Goal: Task Accomplishment & Management: Manage account settings

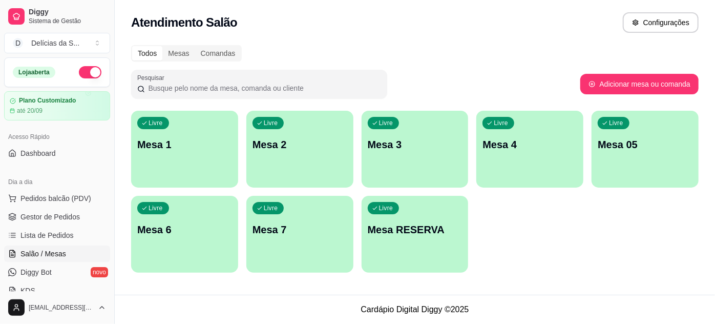
click at [624, 140] on p "Mesa 05" at bounding box center [645, 144] width 95 height 14
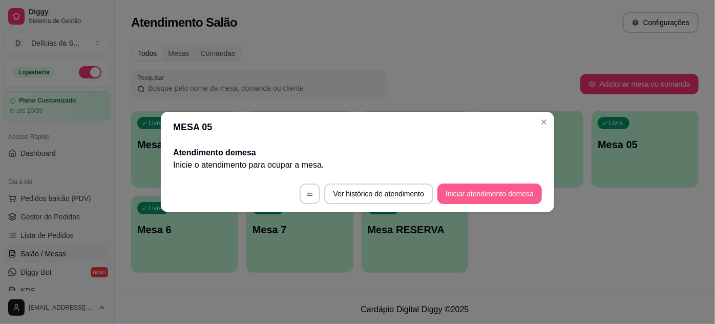
click at [499, 191] on button "Iniciar atendimento de mesa" at bounding box center [490, 193] width 105 height 20
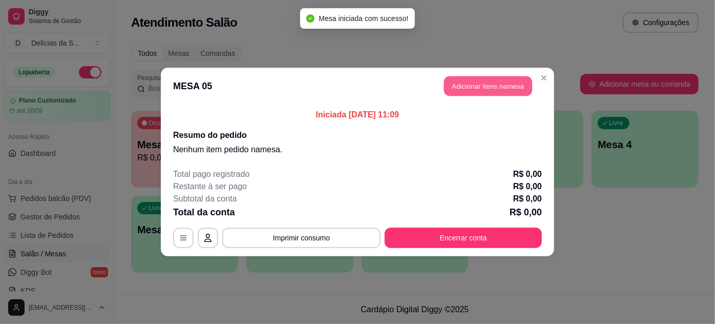
click at [467, 84] on button "Adicionar itens na mesa" at bounding box center [488, 86] width 88 height 20
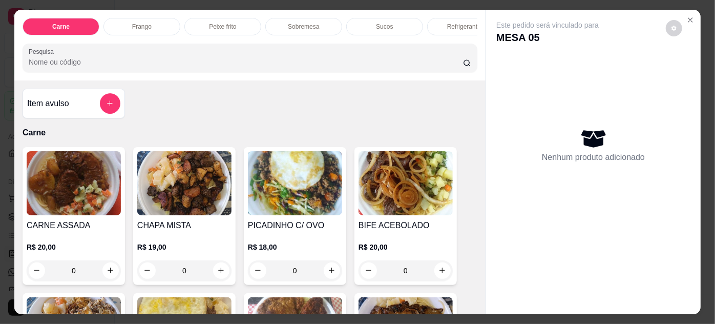
click at [88, 188] on img at bounding box center [74, 183] width 94 height 64
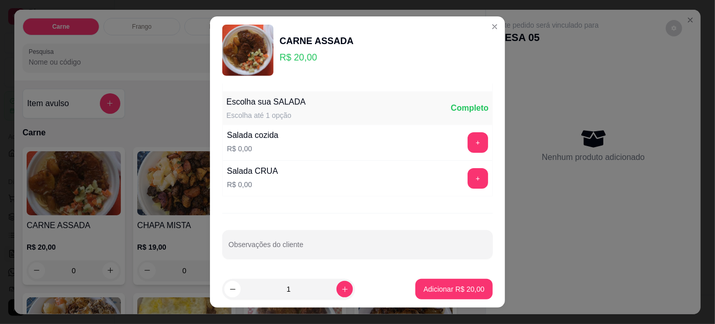
scroll to position [16, 0]
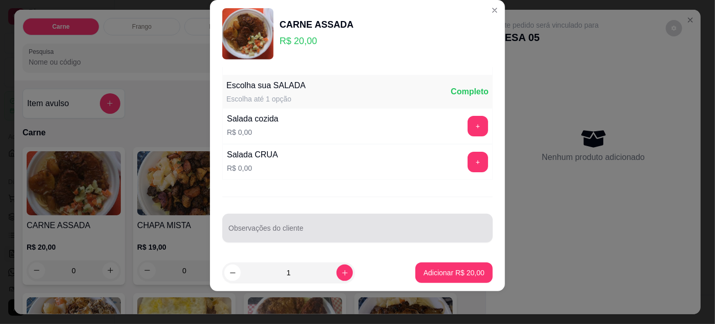
drag, startPoint x: 254, startPoint y: 223, endPoint x: 241, endPoint y: 209, distance: 18.5
click at [248, 214] on div "Observações do cliente" at bounding box center [357, 228] width 271 height 29
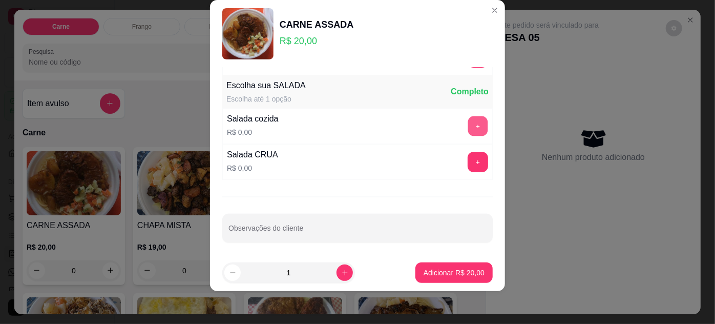
click at [468, 117] on button "+" at bounding box center [478, 126] width 20 height 20
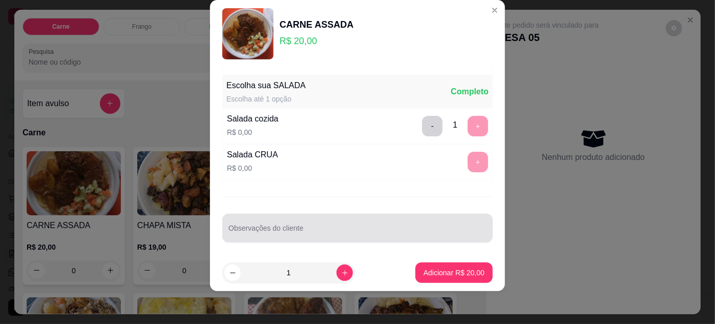
click at [280, 223] on div at bounding box center [358, 228] width 258 height 20
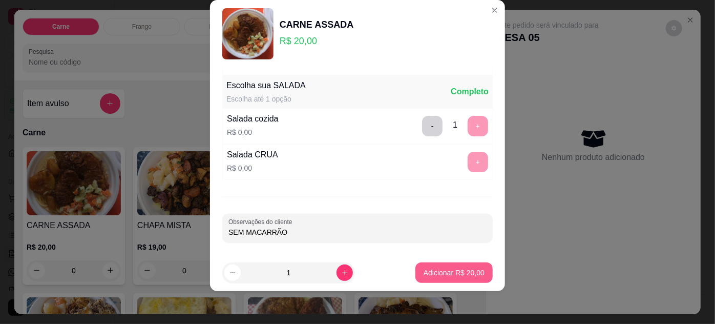
type input "SEM MACARRÃO"
click at [440, 271] on p "Adicionar R$ 20,00" at bounding box center [454, 272] width 61 height 10
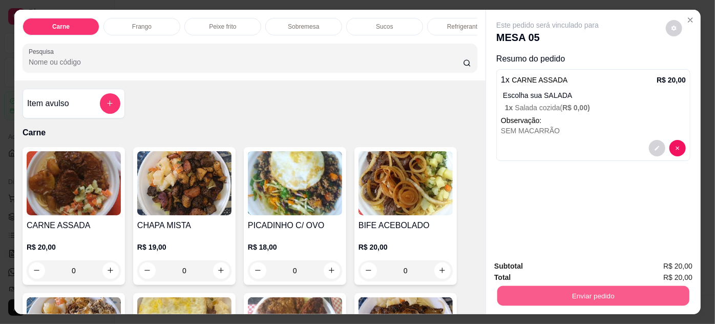
click at [583, 290] on button "Enviar pedido" at bounding box center [594, 296] width 192 height 20
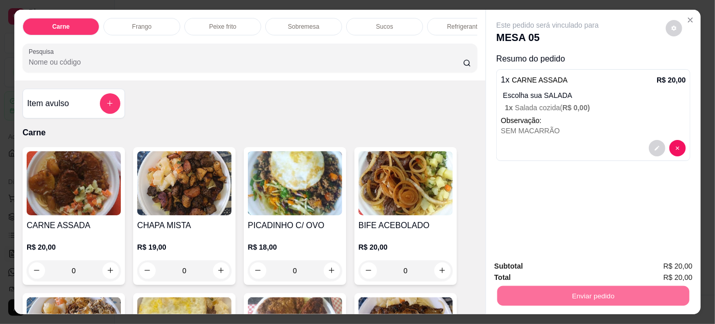
click at [535, 264] on button "Não registrar e enviar pedido" at bounding box center [560, 266] width 107 height 19
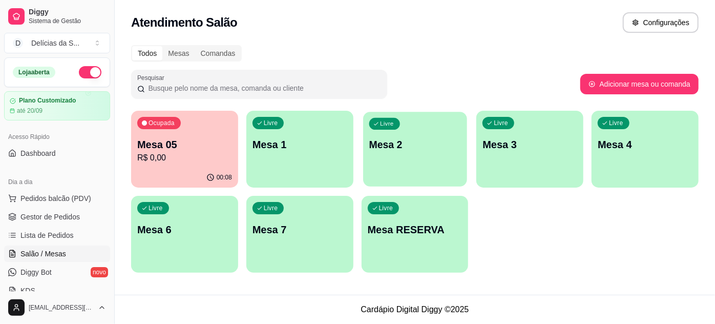
click at [437, 158] on div "Livre Mesa 2" at bounding box center [415, 143] width 104 height 63
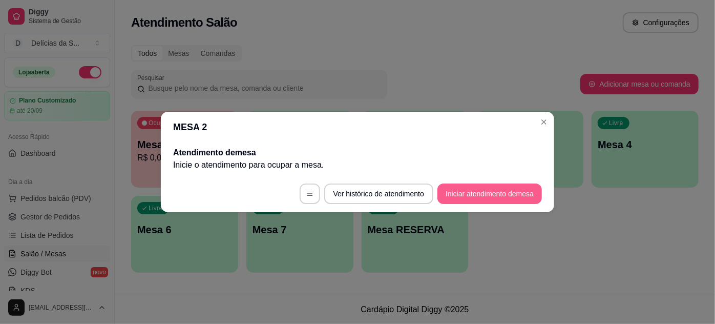
click at [476, 194] on button "Iniciar atendimento de mesa" at bounding box center [490, 193] width 105 height 20
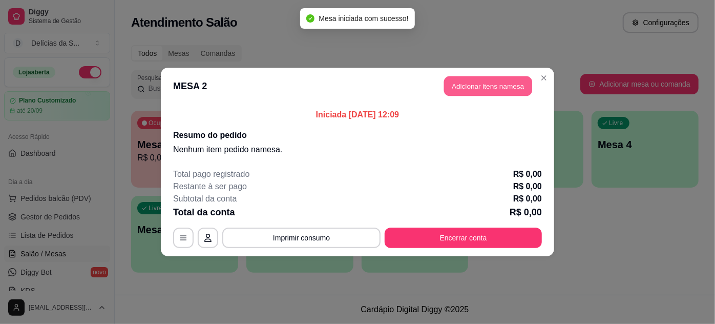
click at [489, 81] on button "Adicionar itens na mesa" at bounding box center [488, 86] width 88 height 20
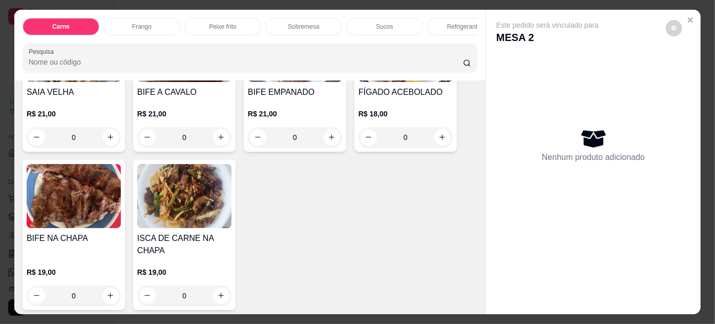
scroll to position [186, 0]
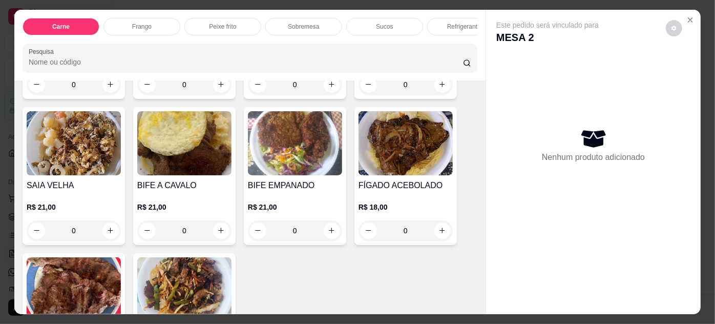
click at [388, 165] on img at bounding box center [406, 143] width 94 height 64
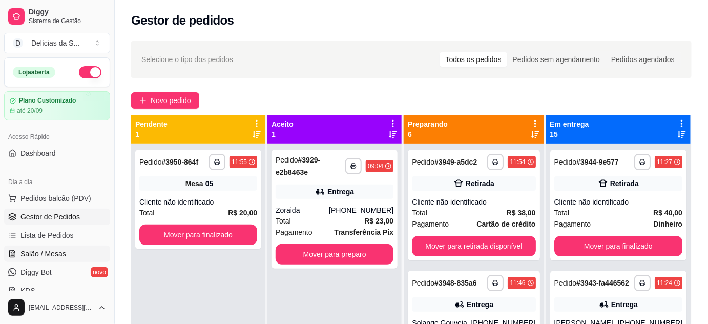
click at [45, 252] on span "Salão / Mesas" at bounding box center [43, 254] width 46 height 10
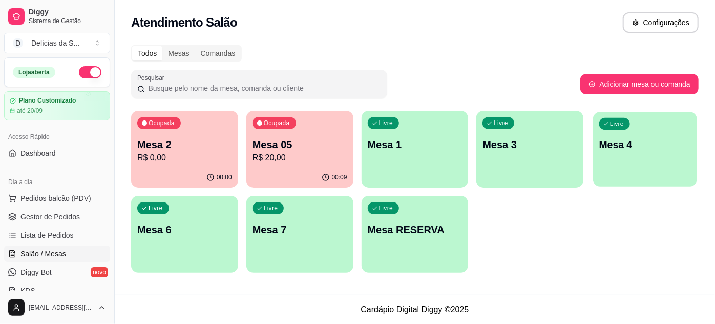
click at [615, 148] on p "Mesa 4" at bounding box center [646, 145] width 92 height 14
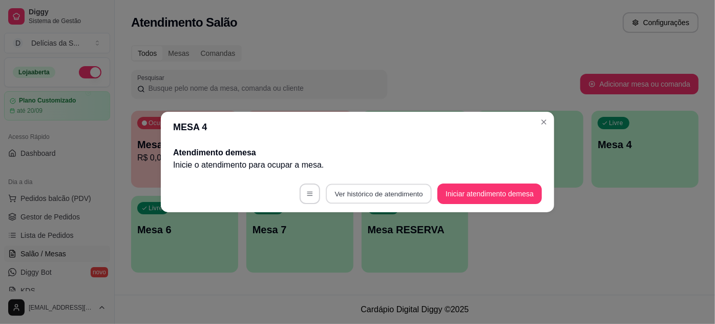
click at [407, 191] on button "Ver histórico de atendimento" at bounding box center [379, 194] width 106 height 20
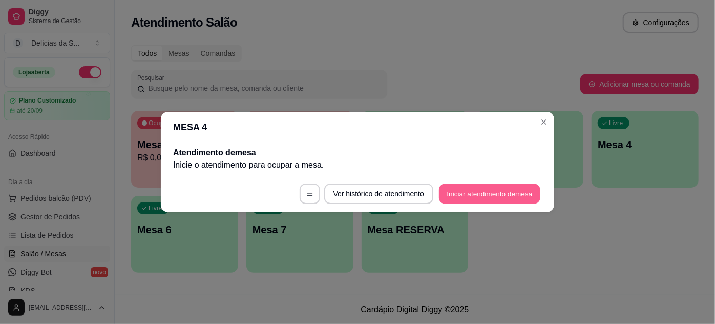
click at [477, 191] on button "Iniciar atendimento de mesa" at bounding box center [489, 194] width 101 height 20
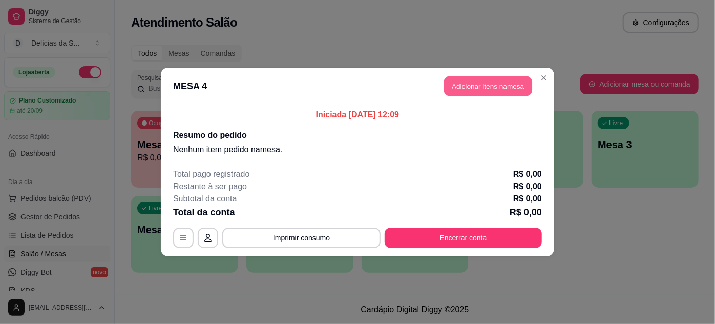
click at [471, 89] on button "Adicionar itens na mesa" at bounding box center [488, 86] width 88 height 20
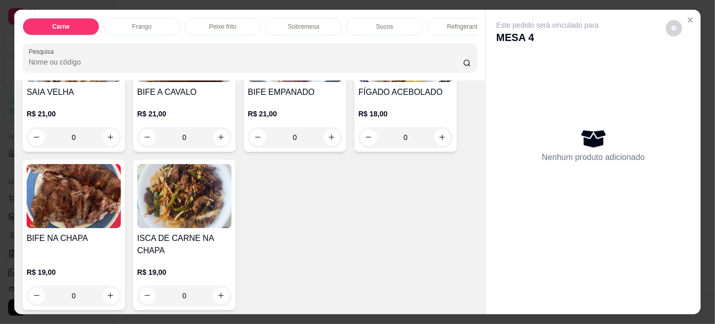
scroll to position [186, 0]
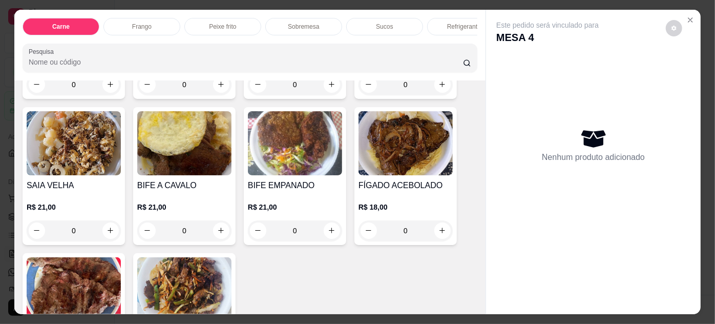
click at [396, 166] on img at bounding box center [406, 143] width 94 height 64
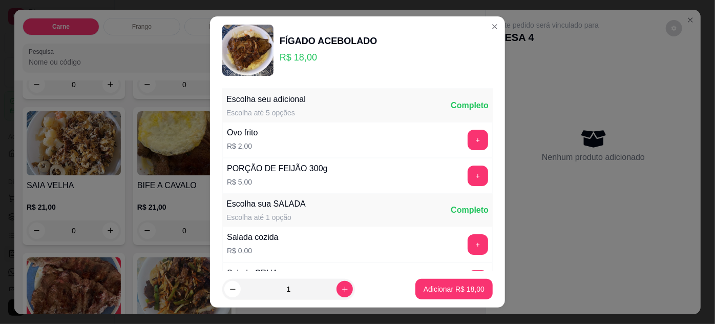
scroll to position [102, 0]
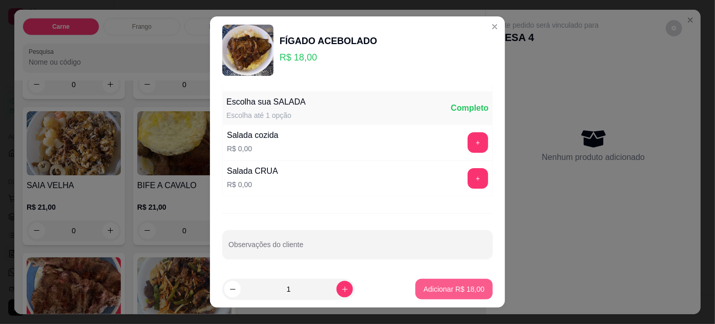
click at [425, 287] on p "Adicionar R$ 18,00" at bounding box center [454, 289] width 61 height 10
type input "1"
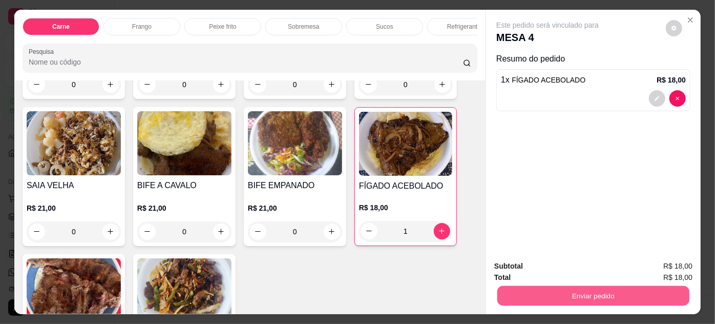
click at [560, 291] on button "Enviar pedido" at bounding box center [594, 296] width 192 height 20
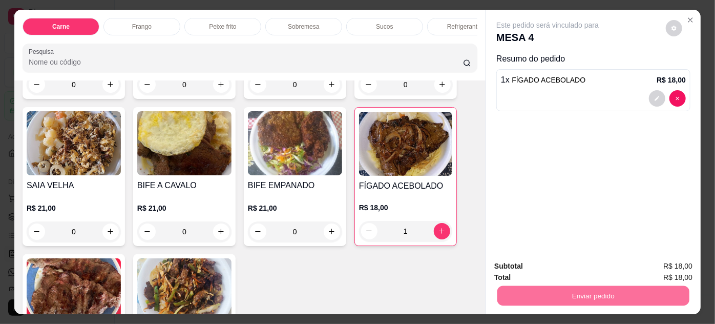
click at [538, 263] on button "Não registrar e enviar pedido" at bounding box center [560, 266] width 104 height 19
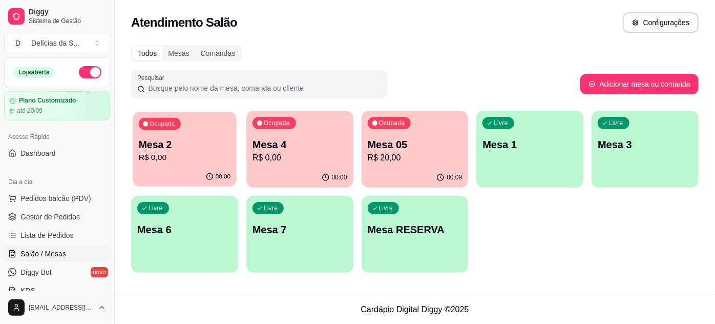
click at [184, 144] on p "Mesa 2" at bounding box center [185, 145] width 92 height 14
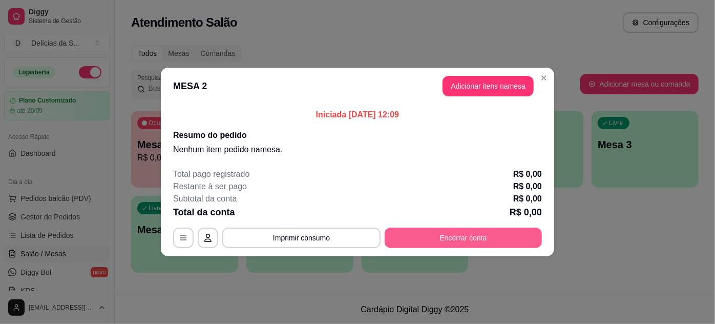
click at [460, 237] on button "Encerrar conta" at bounding box center [463, 238] width 157 height 20
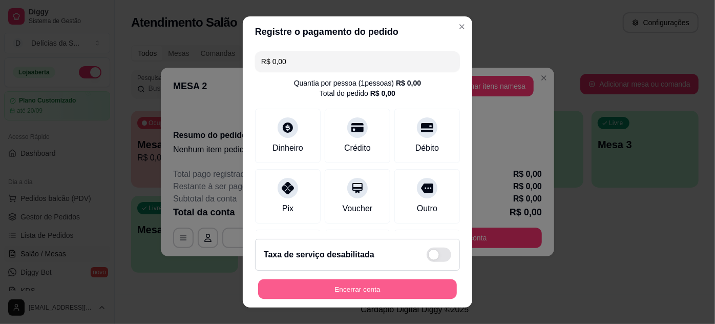
click at [368, 287] on button "Encerrar conta" at bounding box center [357, 289] width 199 height 20
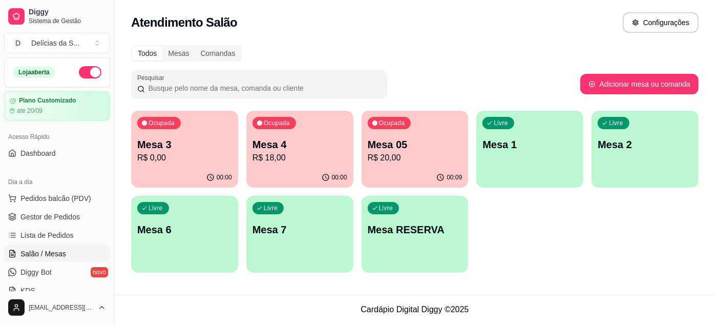
click at [313, 135] on div "Ocupada Mesa 4 R$ 18,00" at bounding box center [299, 139] width 107 height 57
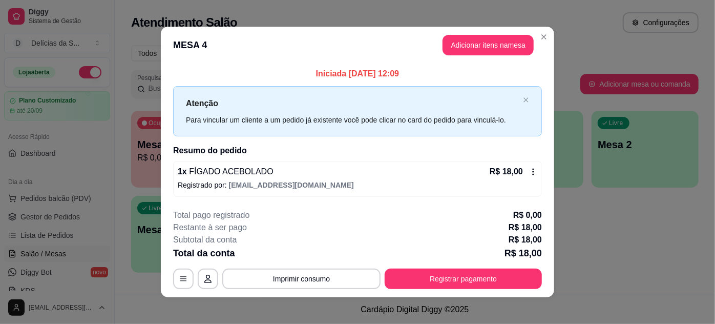
scroll to position [5, 0]
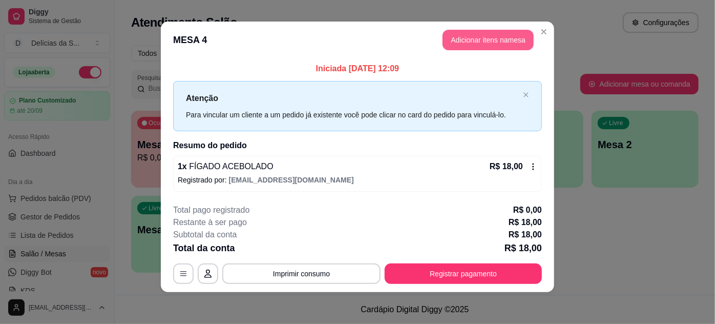
click at [486, 46] on button "Adicionar itens na mesa" at bounding box center [488, 40] width 91 height 20
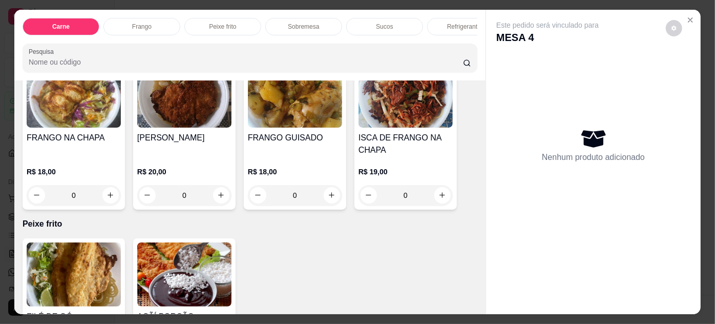
scroll to position [652, 0]
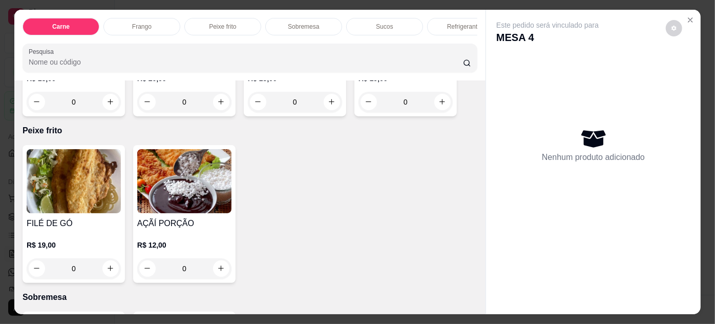
click at [187, 188] on img at bounding box center [184, 181] width 94 height 64
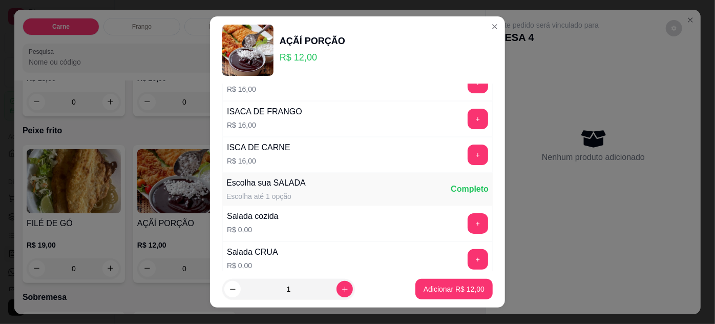
scroll to position [173, 0]
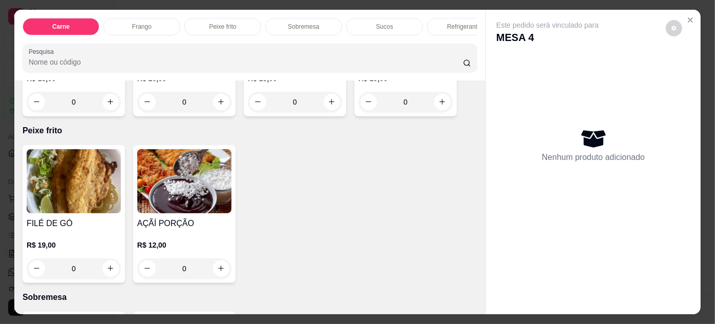
click at [199, 183] on img at bounding box center [184, 181] width 94 height 64
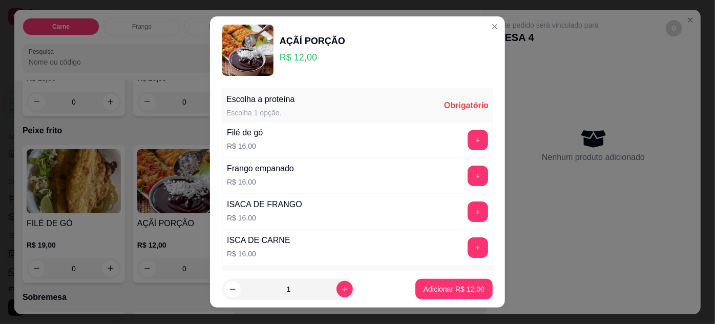
click at [411, 111] on div "Escolha a proteína Escolha 1 opção. Obrigatório" at bounding box center [357, 105] width 271 height 33
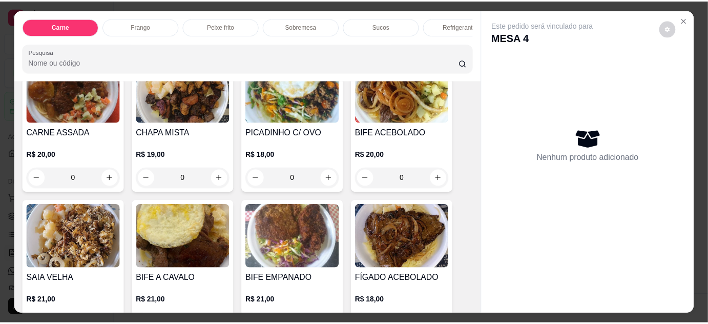
scroll to position [0, 0]
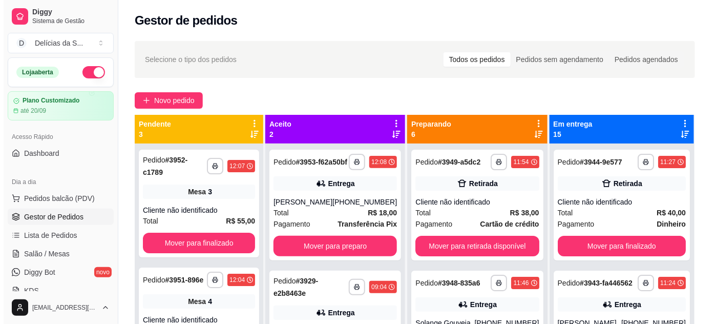
scroll to position [93, 0]
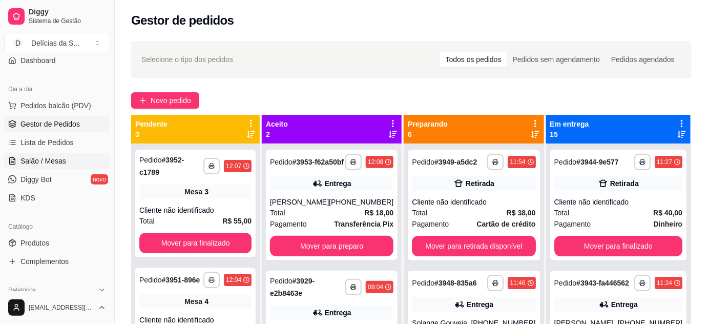
click at [33, 161] on span "Salão / Mesas" at bounding box center [43, 161] width 46 height 10
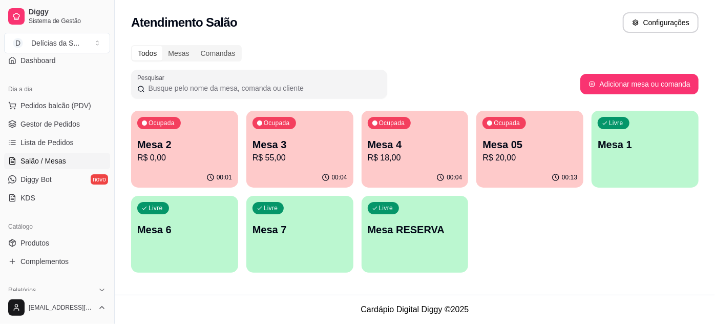
click at [428, 156] on p "R$ 18,00" at bounding box center [415, 158] width 95 height 12
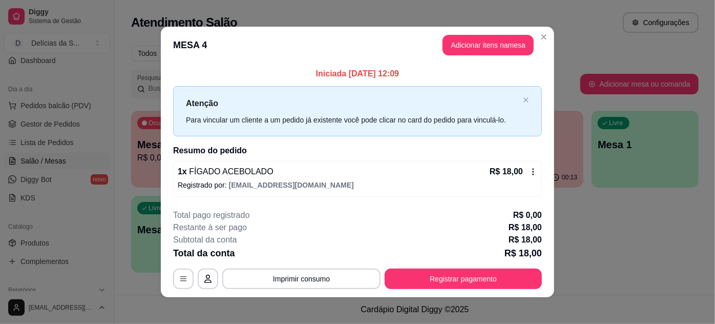
scroll to position [5, 0]
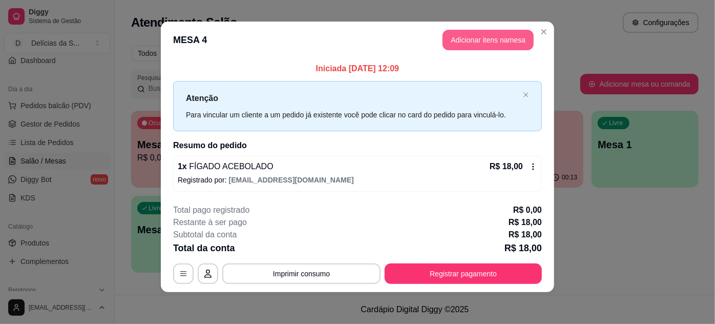
click at [482, 43] on button "Adicionar itens na mesa" at bounding box center [488, 40] width 91 height 20
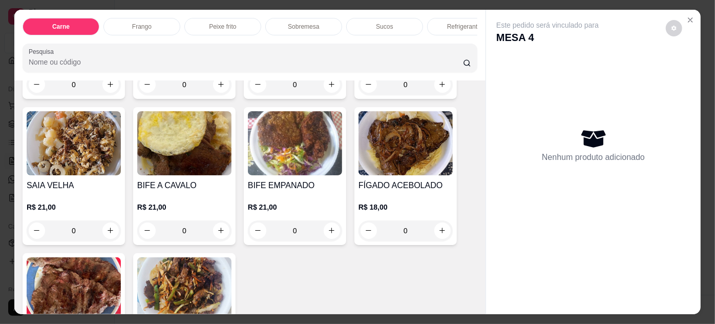
scroll to position [0, 0]
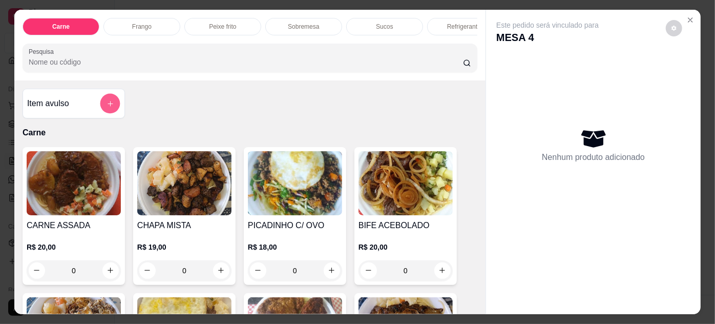
click at [108, 98] on button "add-separate-item" at bounding box center [110, 104] width 20 height 20
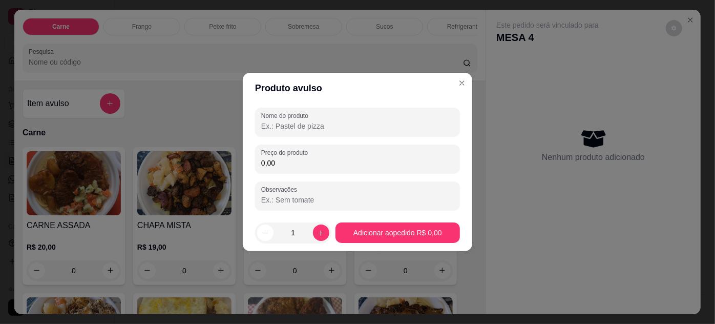
click at [296, 125] on input "Nome do produto" at bounding box center [357, 126] width 193 height 10
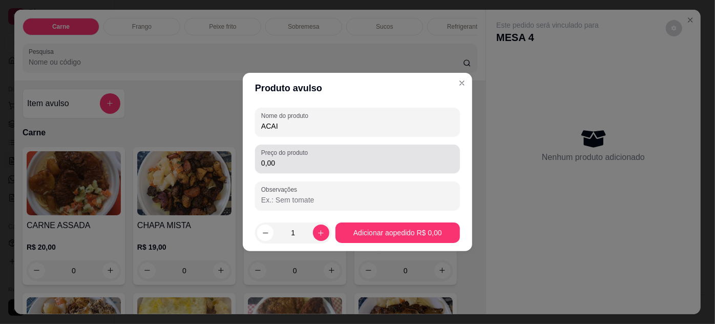
type input "ACAI"
click at [291, 168] on input "0,00" at bounding box center [357, 163] width 193 height 10
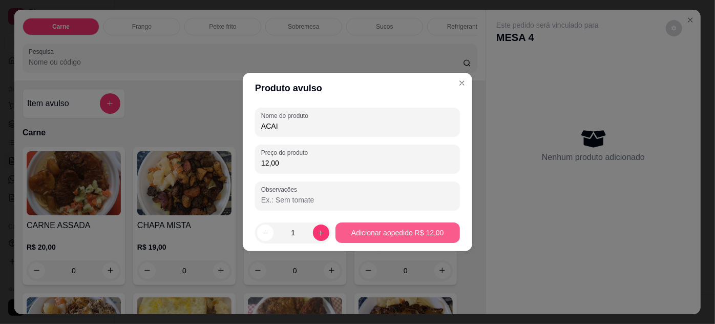
type input "12,00"
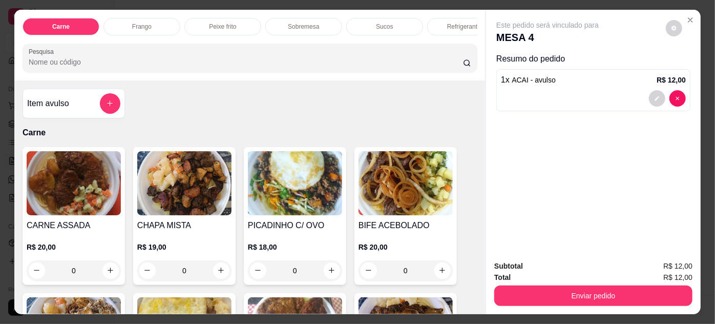
scroll to position [26, 0]
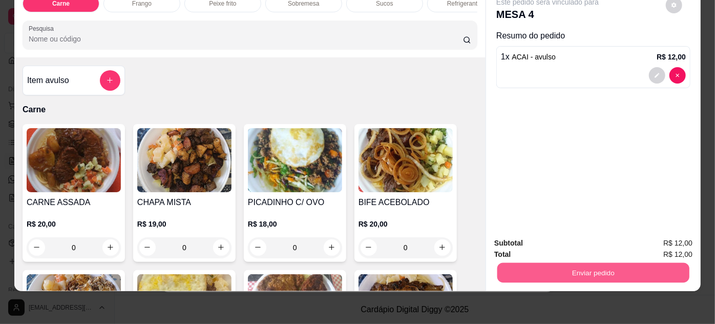
click at [585, 263] on button "Enviar pedido" at bounding box center [594, 273] width 192 height 20
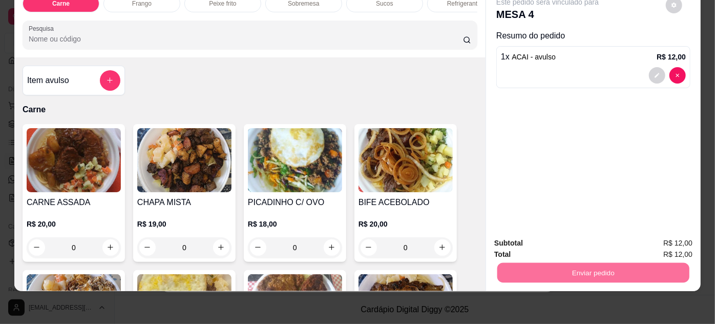
click at [567, 240] on button "Não registrar e enviar pedido" at bounding box center [560, 240] width 107 height 19
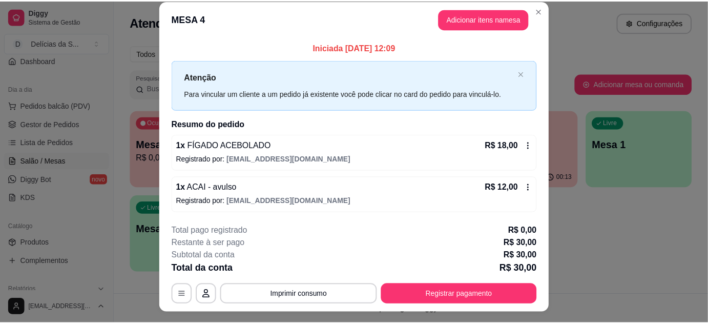
scroll to position [0, 0]
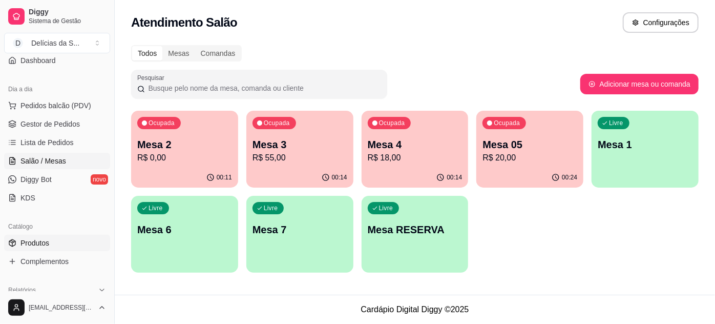
click at [63, 240] on link "Produtos" at bounding box center [57, 243] width 106 height 16
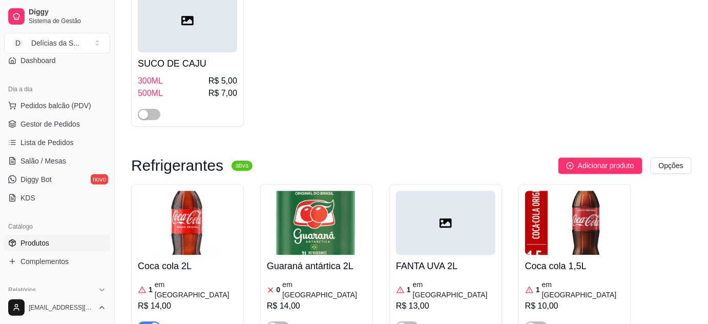
scroll to position [3540, 0]
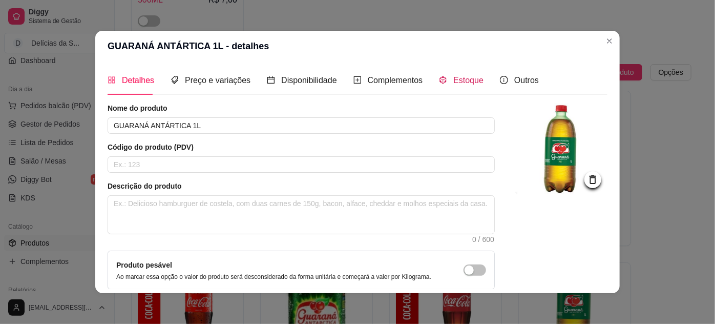
click at [464, 80] on span "Estoque" at bounding box center [468, 80] width 30 height 9
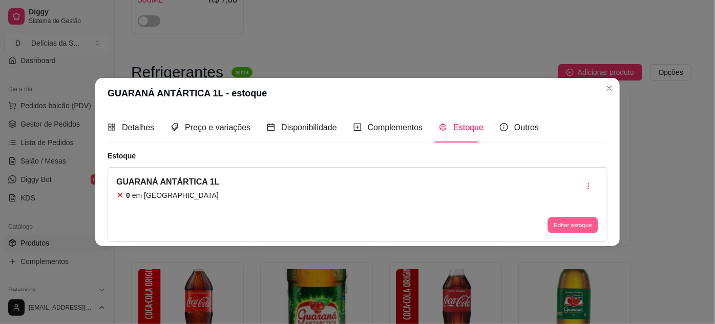
click at [563, 226] on button "Editar estoque" at bounding box center [573, 225] width 50 height 16
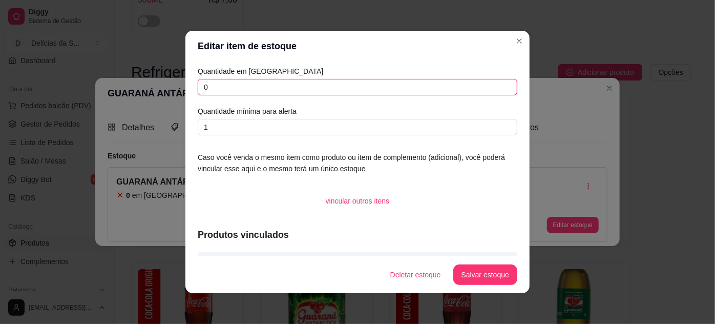
click at [217, 85] on input "0" at bounding box center [358, 87] width 320 height 16
type input "1"
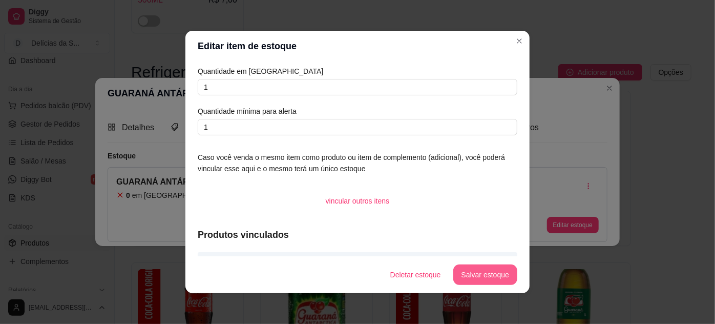
click at [485, 277] on button "Salvar estoque" at bounding box center [485, 274] width 64 height 20
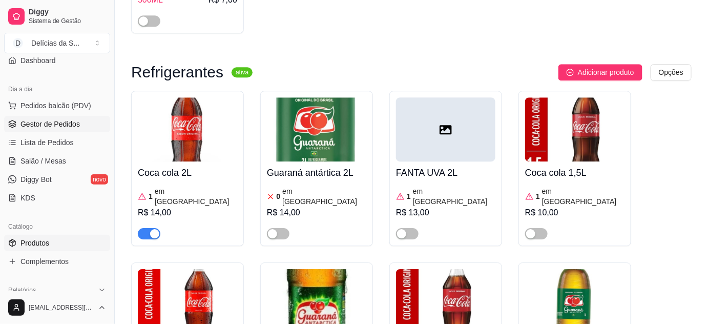
click at [66, 123] on span "Gestor de Pedidos" at bounding box center [49, 124] width 59 height 10
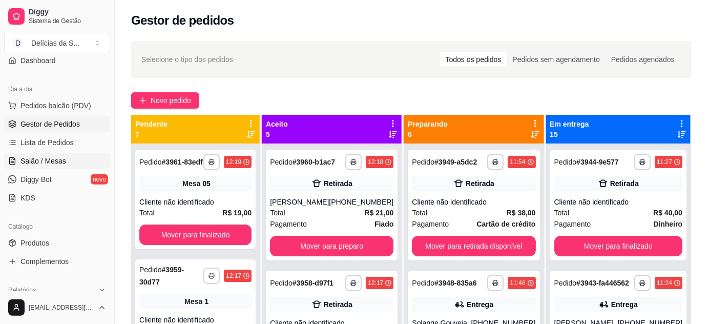
click at [52, 153] on link "Salão / Mesas" at bounding box center [57, 161] width 106 height 16
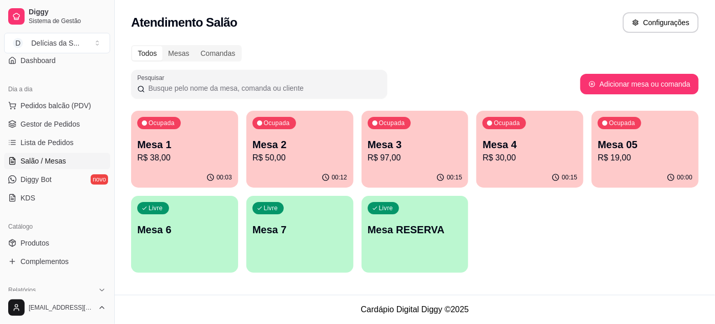
click at [216, 143] on p "Mesa 1" at bounding box center [184, 144] width 95 height 14
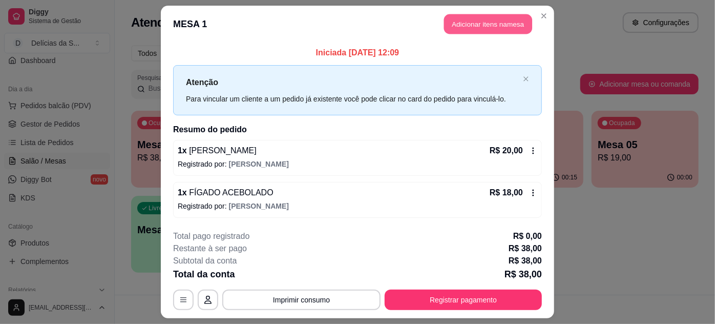
click at [490, 25] on button "Adicionar itens na mesa" at bounding box center [488, 24] width 88 height 20
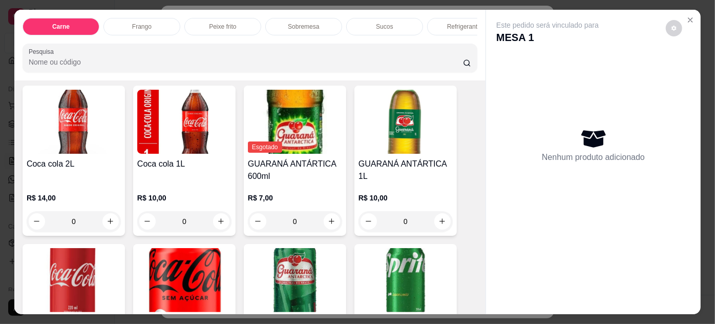
scroll to position [1118, 0]
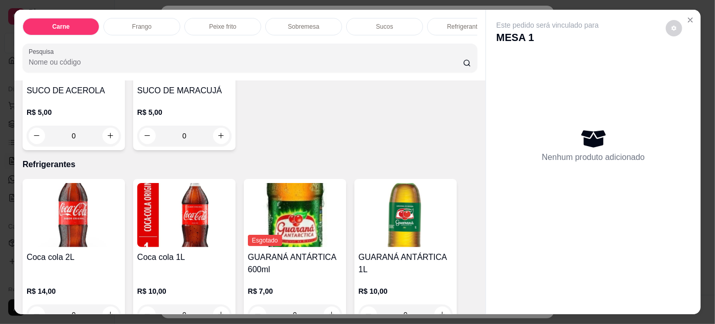
click at [415, 243] on img at bounding box center [406, 215] width 94 height 64
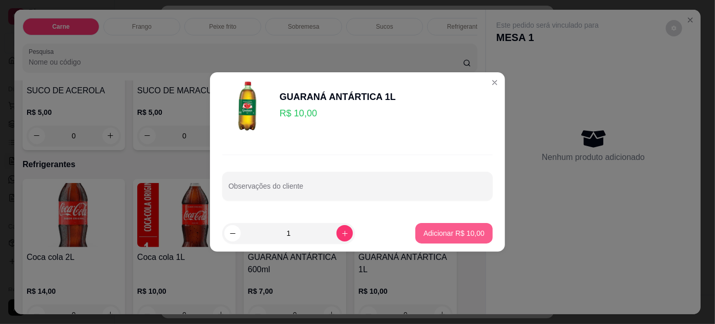
click at [430, 231] on p "Adicionar R$ 10,00" at bounding box center [454, 233] width 61 height 10
type input "1"
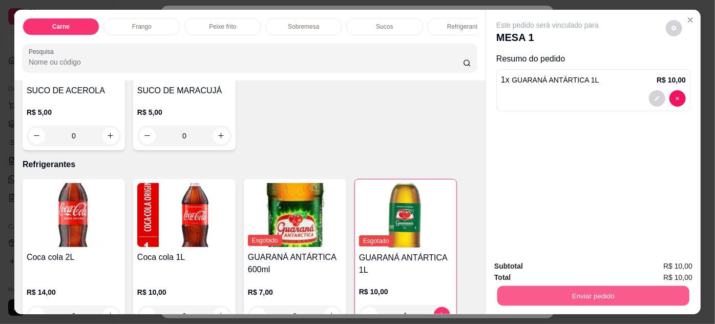
click at [619, 291] on button "Enviar pedido" at bounding box center [594, 296] width 192 height 20
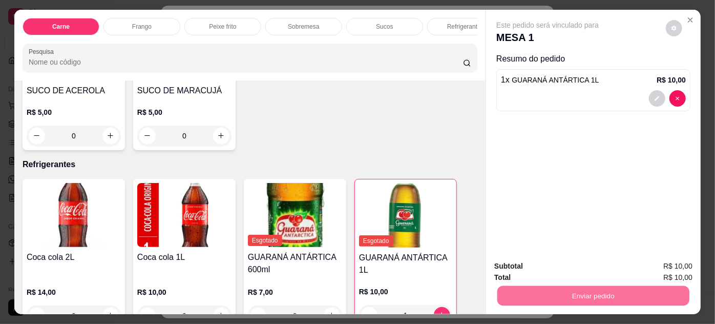
click at [556, 267] on button "Não registrar e enviar pedido" at bounding box center [558, 266] width 111 height 20
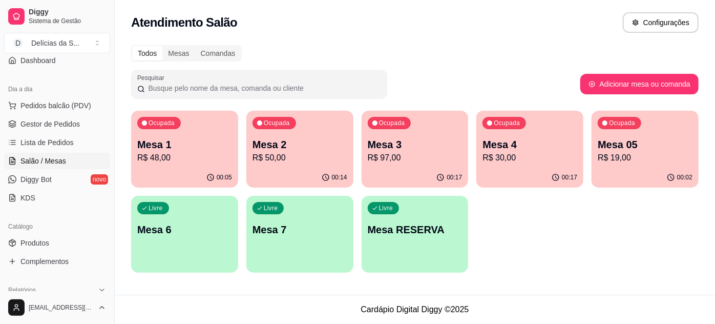
scroll to position [0, 0]
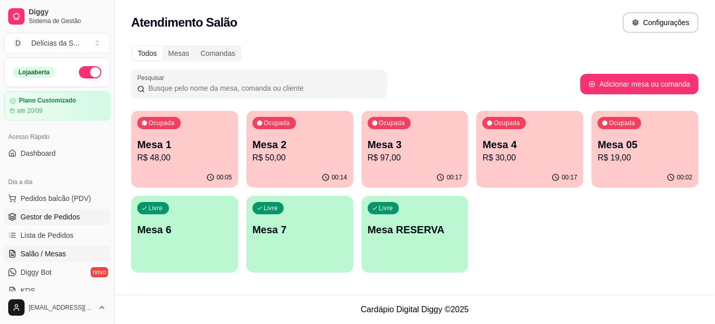
click at [70, 217] on span "Gestor de Pedidos" at bounding box center [49, 217] width 59 height 10
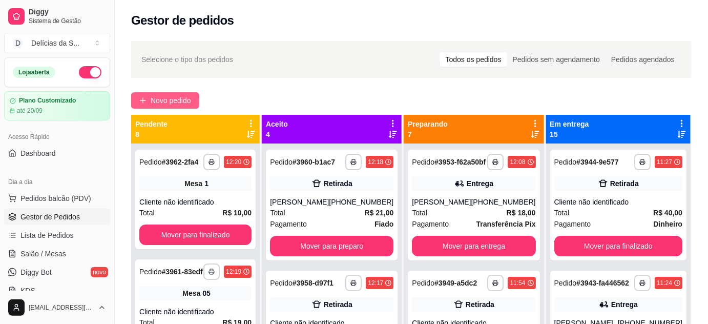
click at [182, 104] on span "Novo pedido" at bounding box center [171, 100] width 40 height 11
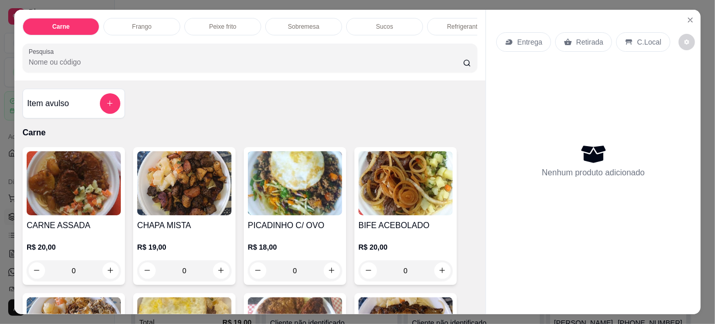
scroll to position [93, 0]
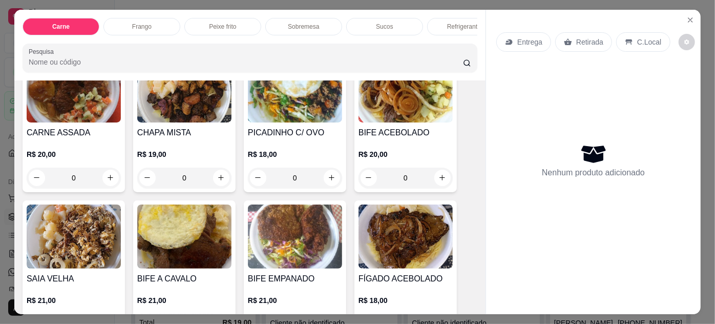
click at [61, 240] on img at bounding box center [74, 236] width 94 height 64
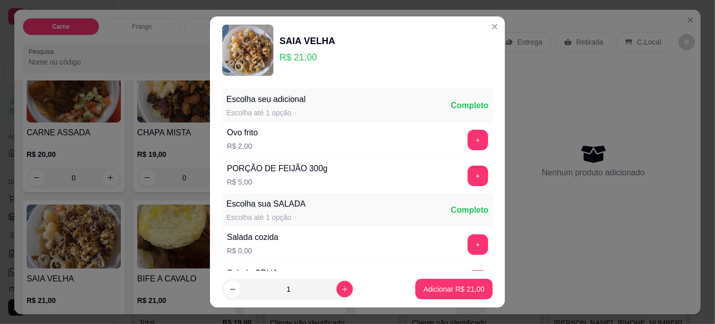
scroll to position [102, 0]
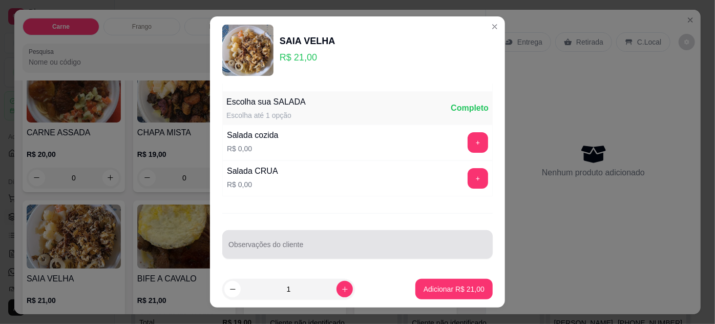
click at [329, 243] on input "Observações do cliente" at bounding box center [358, 248] width 258 height 10
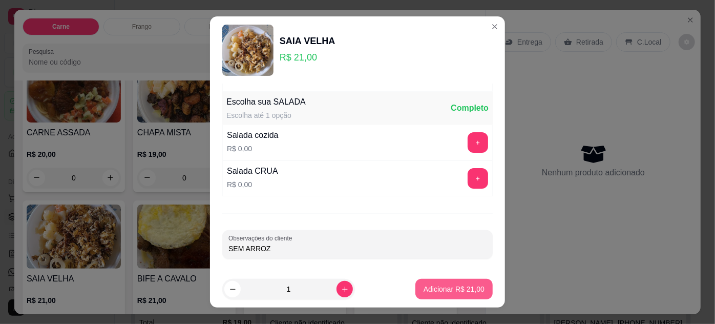
type input "SEM ARROZ"
click at [431, 292] on p "Adicionar R$ 21,00" at bounding box center [454, 289] width 59 height 10
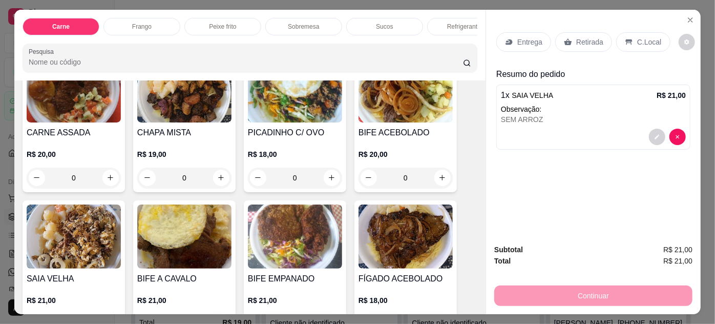
click at [519, 41] on p "Entrega" at bounding box center [530, 42] width 25 height 10
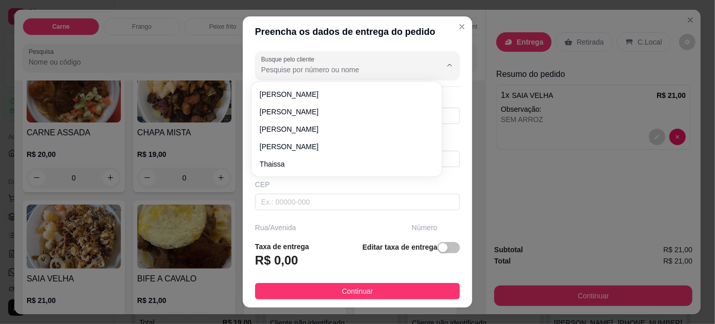
click at [355, 69] on input "Busque pelo cliente" at bounding box center [343, 70] width 164 height 10
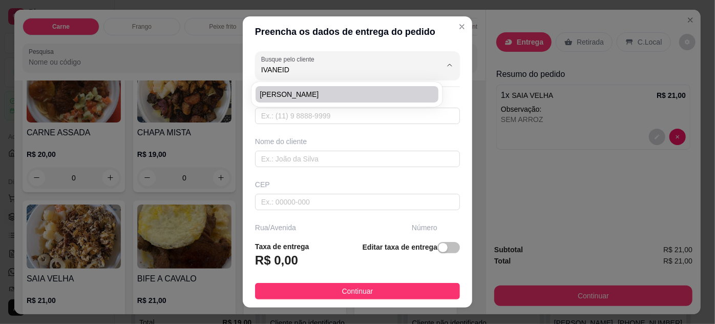
click at [336, 92] on span "[PERSON_NAME]" at bounding box center [342, 94] width 164 height 10
type input "[PERSON_NAME]"
type input "91984855912"
type input "[PERSON_NAME]"
type input "CRESCI-[GEOGRAPHIC_DATA]"
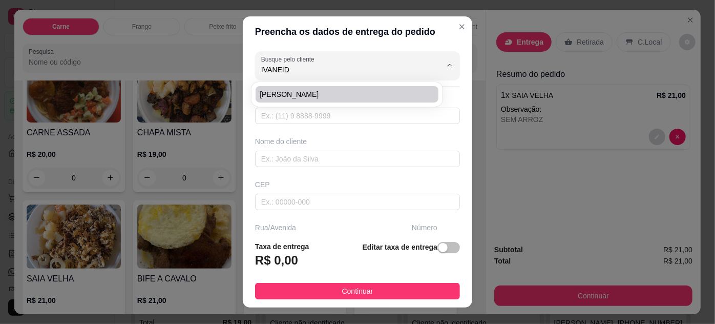
type input "12H"
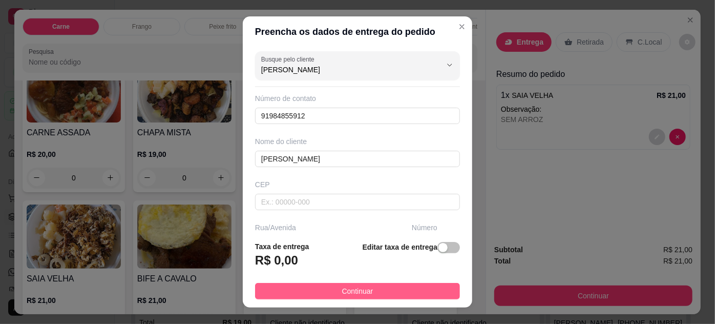
type input "[PERSON_NAME]"
click at [382, 294] on button "Continuar" at bounding box center [357, 291] width 205 height 16
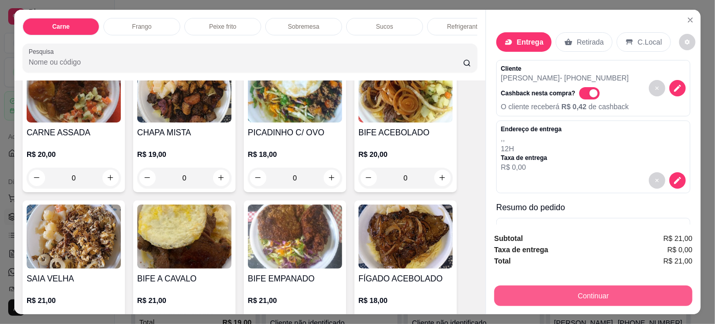
click at [538, 291] on button "Continuar" at bounding box center [593, 295] width 198 height 20
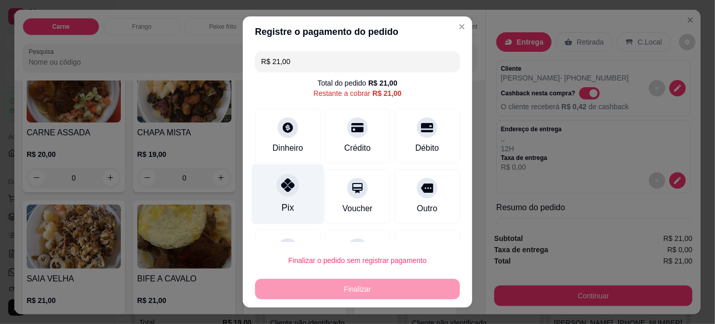
click at [287, 188] on icon at bounding box center [287, 184] width 13 height 13
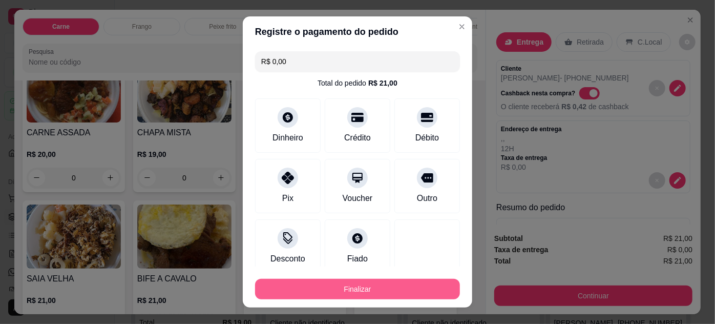
click at [362, 285] on button "Finalizar" at bounding box center [357, 289] width 205 height 20
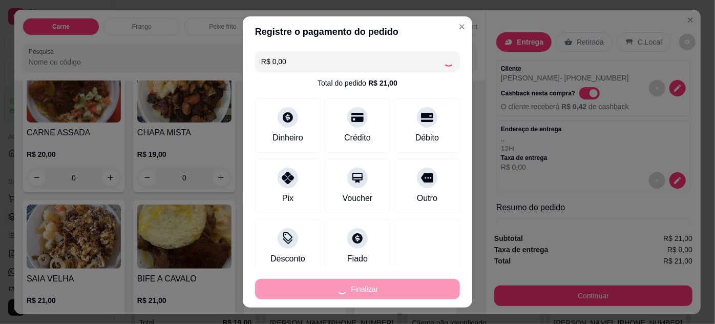
type input "-R$ 21,00"
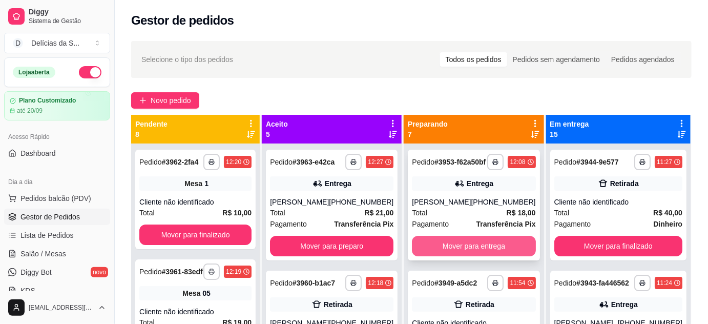
click at [486, 252] on button "Mover para entrega" at bounding box center [473, 246] width 123 height 20
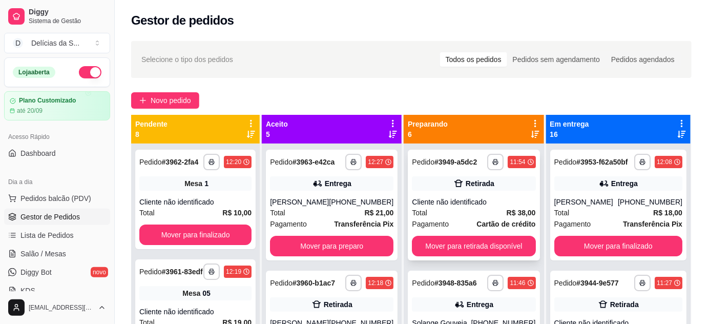
click at [495, 207] on div "Cliente não identificado" at bounding box center [473, 202] width 123 height 10
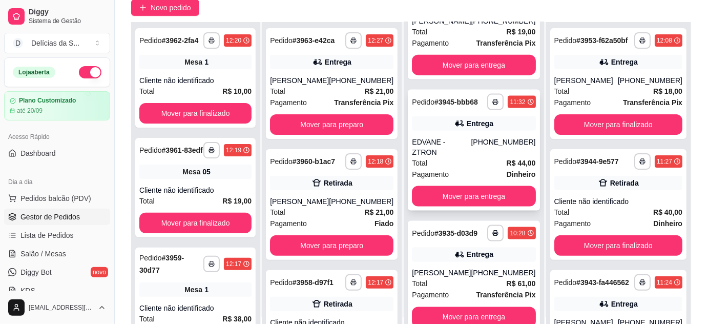
scroll to position [156, 0]
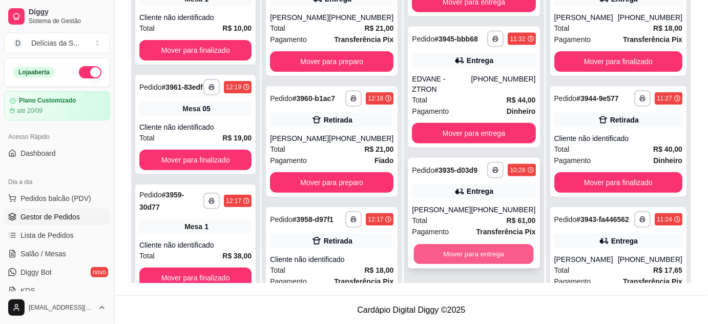
click at [480, 254] on button "Mover para entrega" at bounding box center [474, 254] width 120 height 20
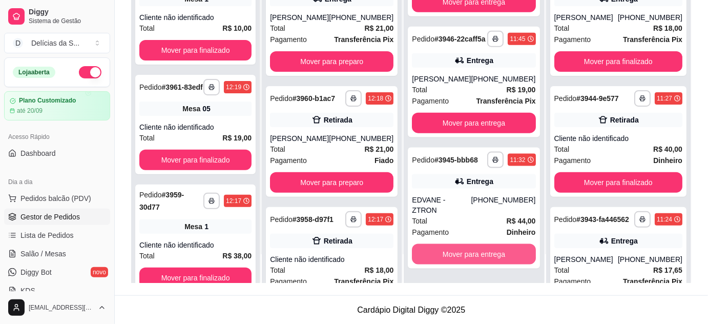
scroll to position [333, 0]
click at [480, 254] on button "Mover para entrega" at bounding box center [473, 254] width 123 height 20
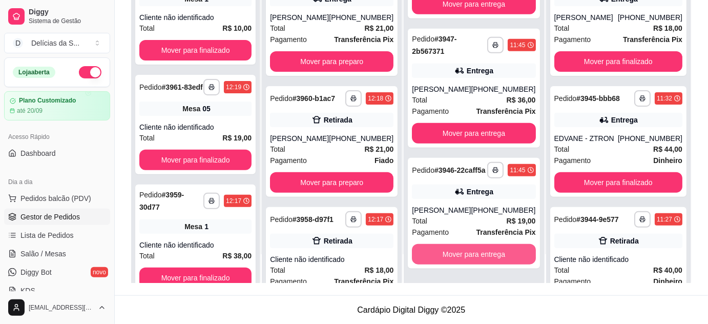
scroll to position [203, 0]
click at [480, 254] on button "Mover para entrega" at bounding box center [474, 254] width 120 height 20
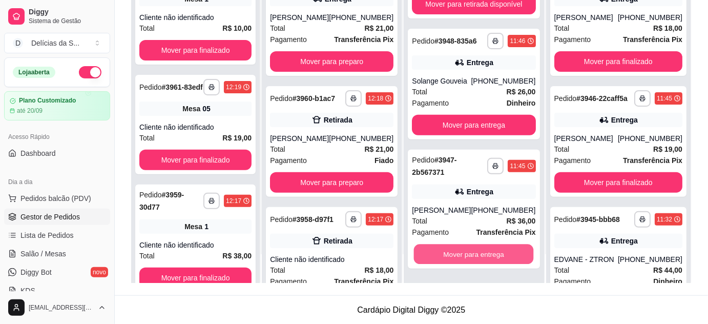
click at [480, 254] on button "Mover para entrega" at bounding box center [474, 254] width 120 height 20
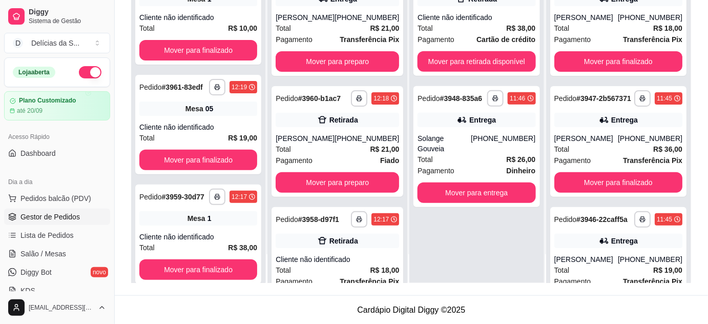
scroll to position [0, 0]
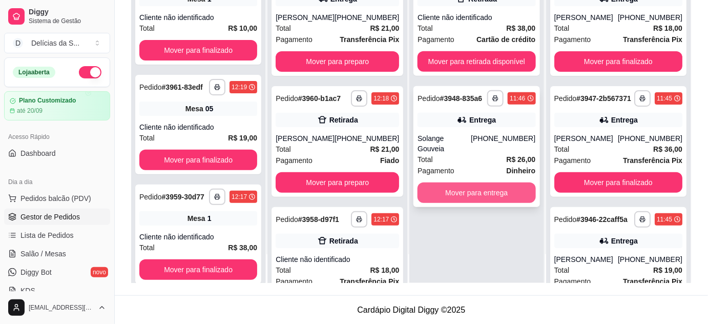
click at [492, 184] on button "Mover para entrega" at bounding box center [477, 192] width 118 height 20
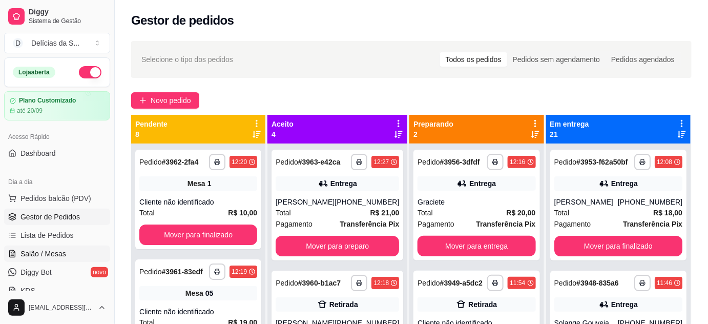
click at [57, 251] on span "Salão / Mesas" at bounding box center [43, 254] width 46 height 10
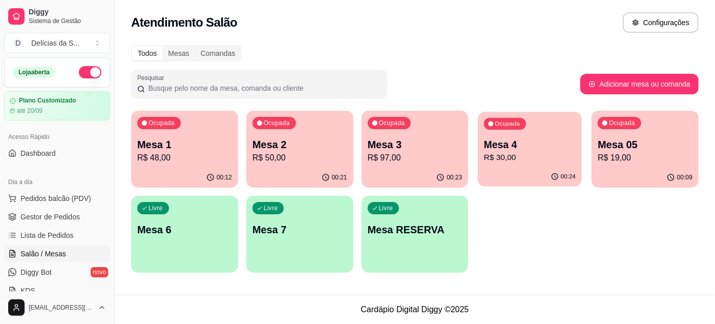
click at [525, 144] on p "Mesa 4" at bounding box center [530, 145] width 92 height 14
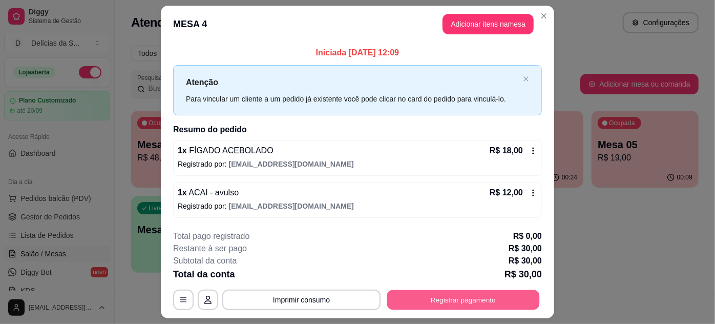
click at [452, 294] on button "Registrar pagamento" at bounding box center [463, 300] width 153 height 20
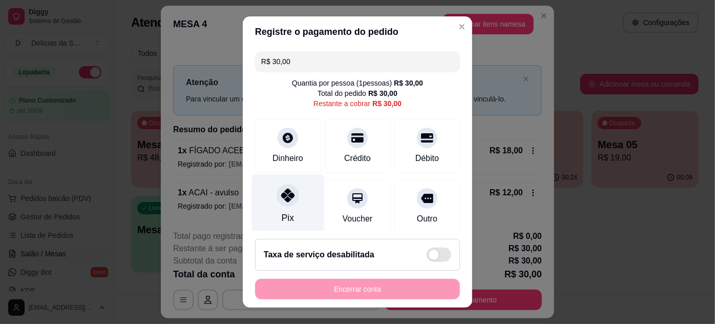
click at [285, 203] on div at bounding box center [288, 195] width 23 height 23
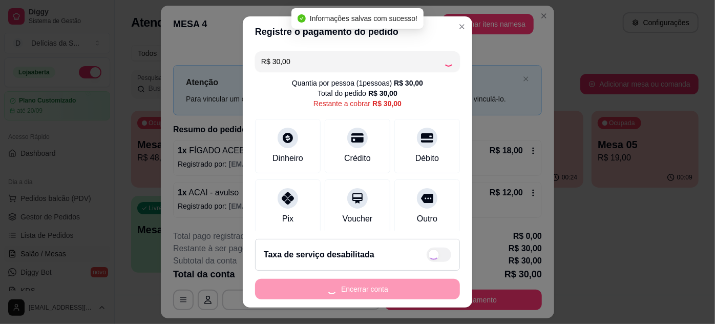
type input "R$ 0,00"
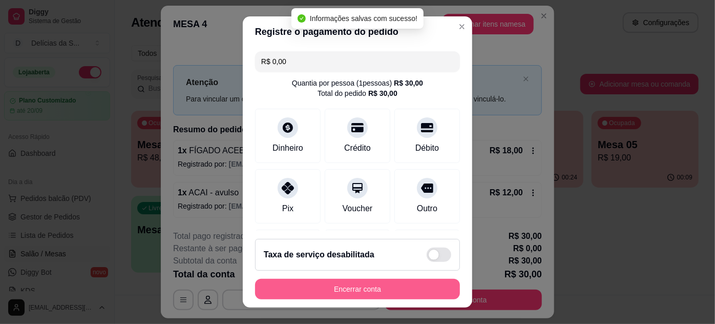
click at [363, 292] on button "Encerrar conta" at bounding box center [357, 289] width 205 height 20
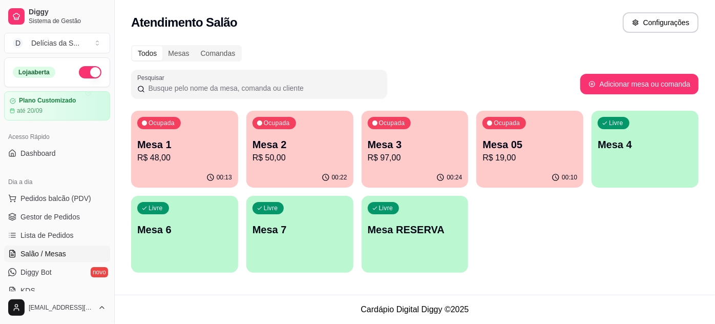
click at [414, 167] on button "Ocupada Mesa 3 R$ 97,00 00:24" at bounding box center [415, 149] width 107 height 77
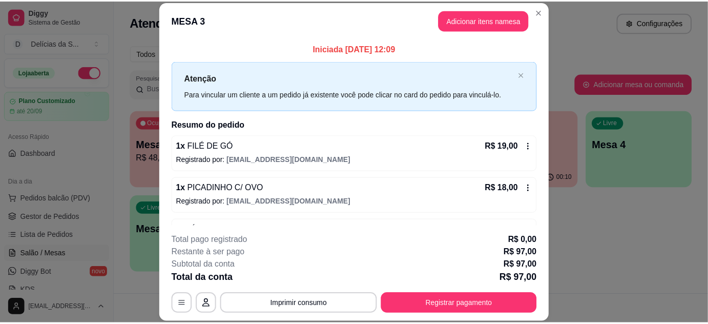
scroll to position [74, 0]
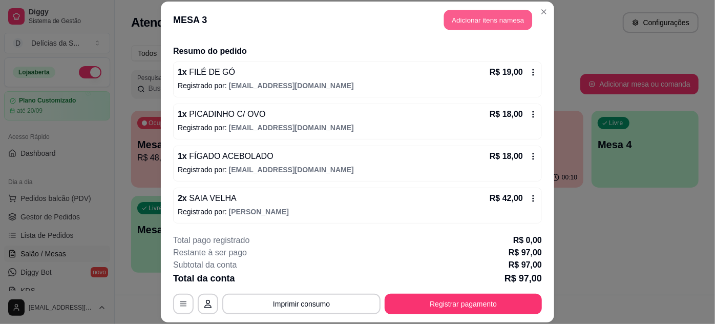
click at [494, 18] on button "Adicionar itens na mesa" at bounding box center [488, 20] width 88 height 20
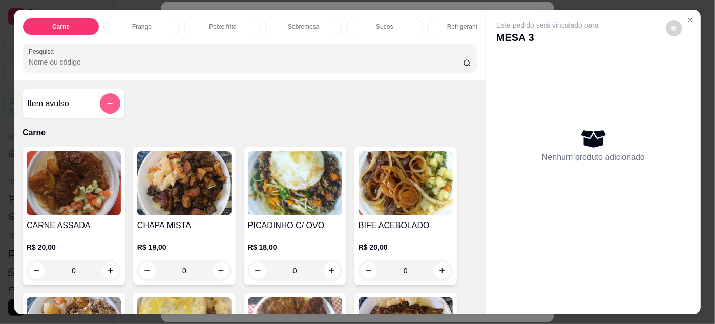
click at [106, 107] on icon "add-separate-item" at bounding box center [110, 103] width 8 height 8
click at [110, 107] on icon "add-separate-item" at bounding box center [111, 104] width 8 height 8
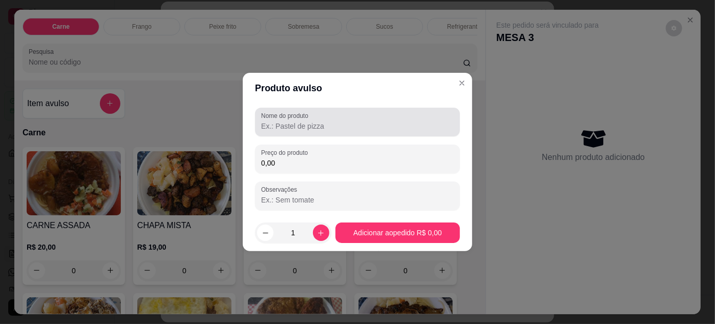
click at [326, 127] on input "Nome do produto" at bounding box center [357, 126] width 193 height 10
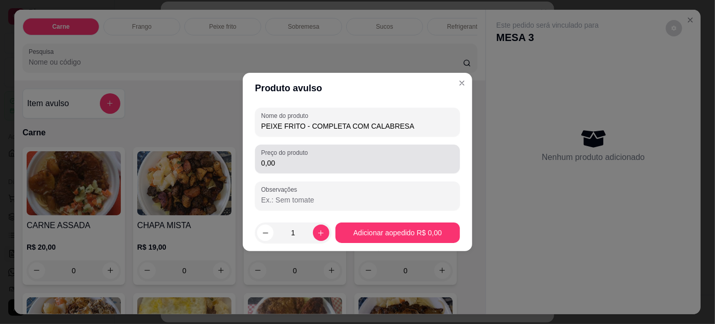
type input "PEIXE FRITO - COMPLETA COM CALABRESA"
click at [371, 169] on div "0,00" at bounding box center [357, 159] width 193 height 20
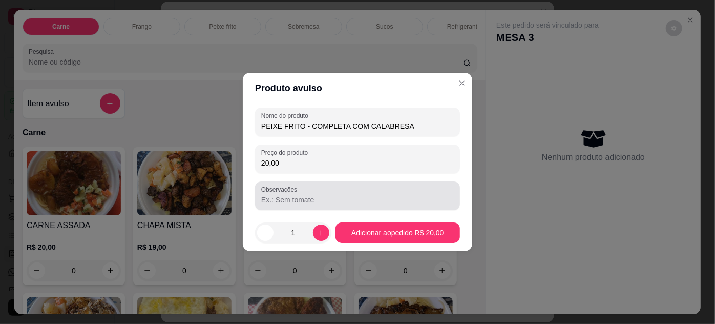
type input "20,00"
click at [385, 201] on input "Observações" at bounding box center [357, 200] width 193 height 10
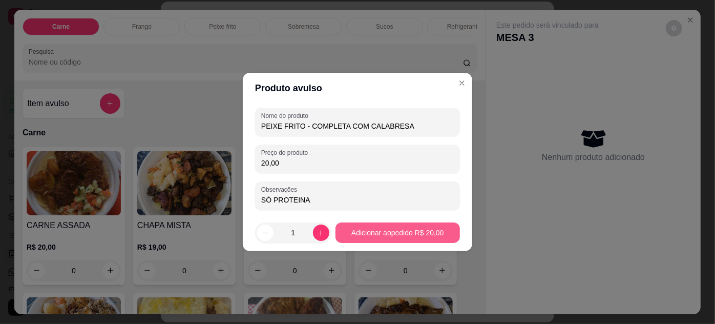
type input "SÓ PROTEINA"
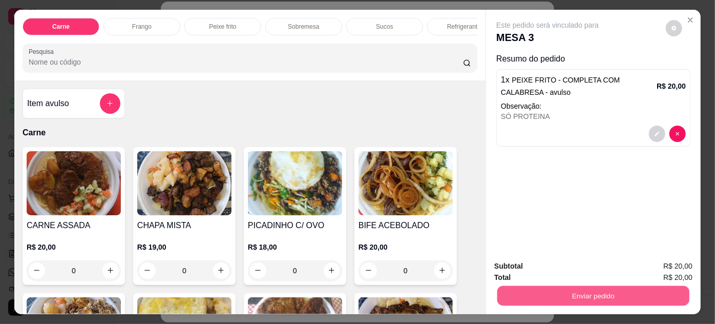
click at [606, 288] on button "Enviar pedido" at bounding box center [594, 296] width 192 height 20
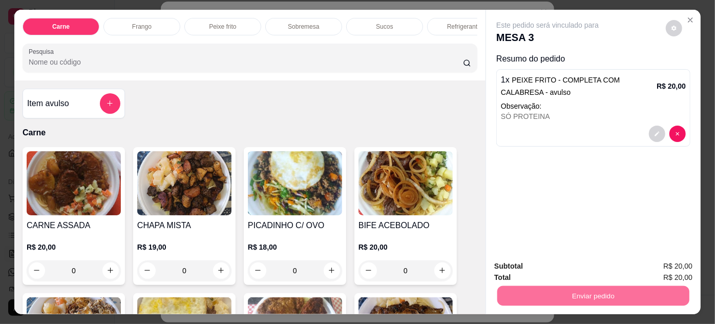
click at [568, 266] on button "Não registrar e enviar pedido" at bounding box center [560, 266] width 104 height 19
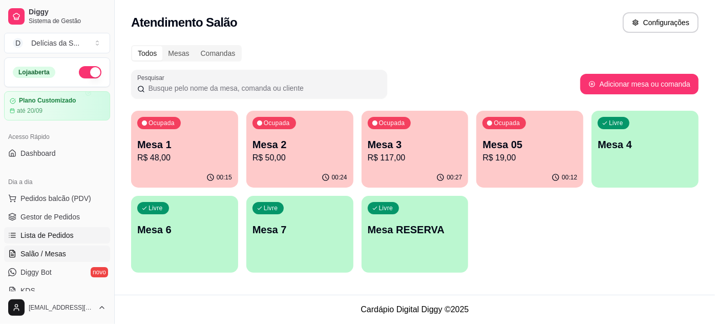
click at [61, 232] on span "Lista de Pedidos" at bounding box center [46, 235] width 53 height 10
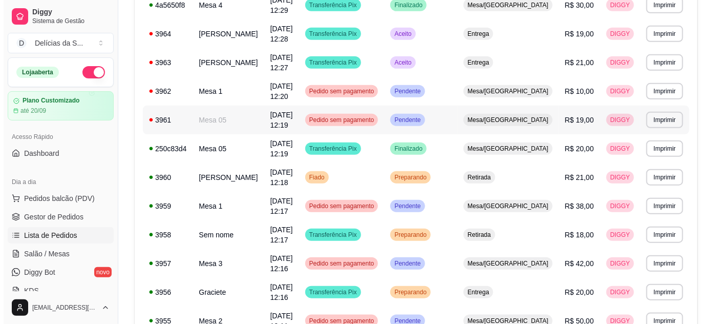
scroll to position [279, 0]
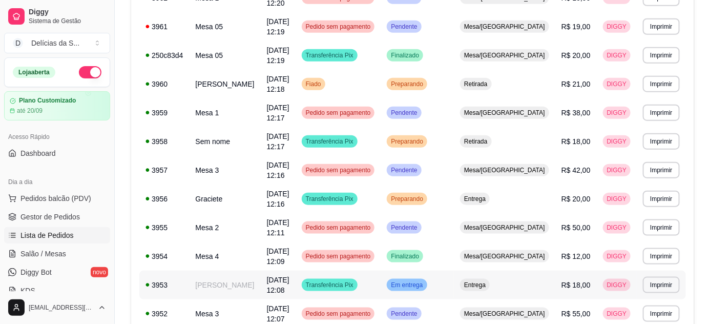
click at [221, 285] on td "[PERSON_NAME]" at bounding box center [225, 285] width 71 height 29
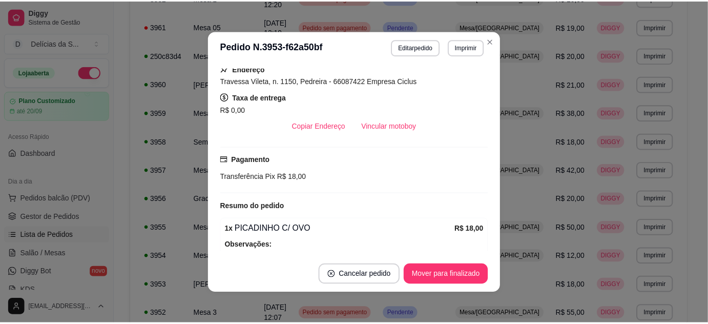
scroll to position [251, 0]
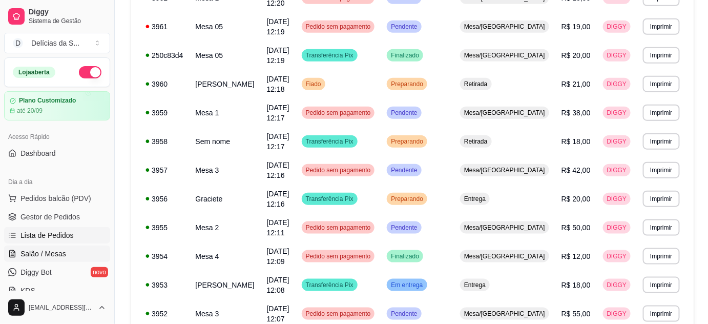
drag, startPoint x: 46, startPoint y: 254, endPoint x: 50, endPoint y: 246, distance: 8.0
click at [46, 253] on span "Salão / Mesas" at bounding box center [43, 254] width 46 height 10
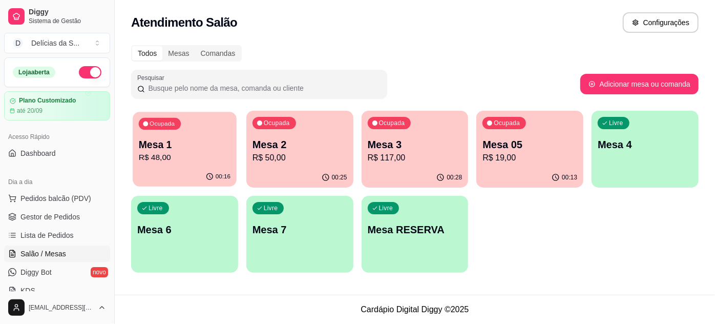
click at [188, 156] on p "R$ 48,00" at bounding box center [185, 158] width 92 height 12
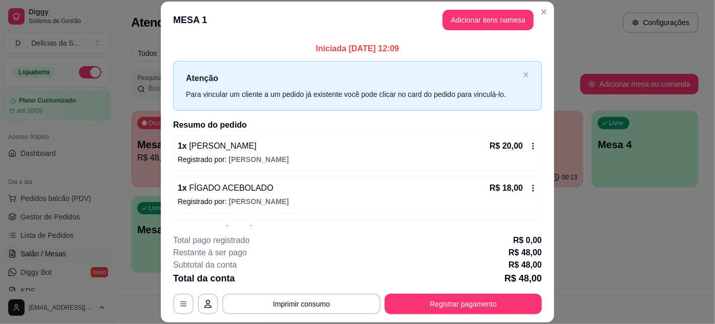
scroll to position [32, 0]
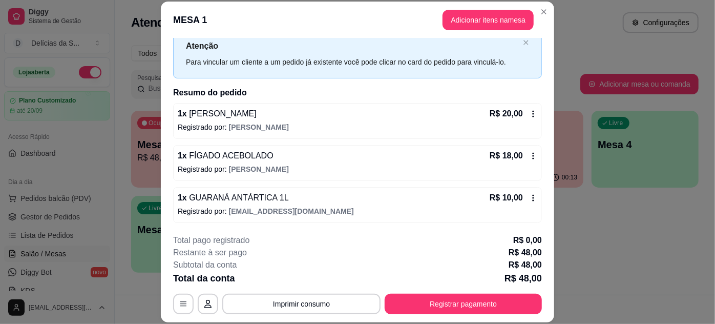
click at [533, 195] on icon at bounding box center [534, 198] width 2 height 7
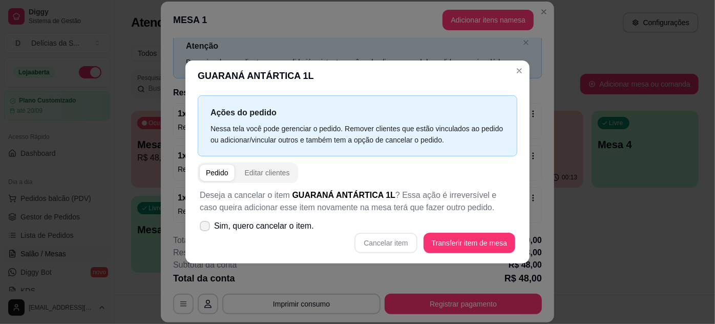
click at [207, 224] on icon at bounding box center [205, 226] width 8 height 6
click at [206, 228] on input "Sim, quero cancelar o item." at bounding box center [202, 231] width 7 height 7
checkbox input "true"
click at [389, 241] on button "Cancelar item" at bounding box center [386, 243] width 63 height 20
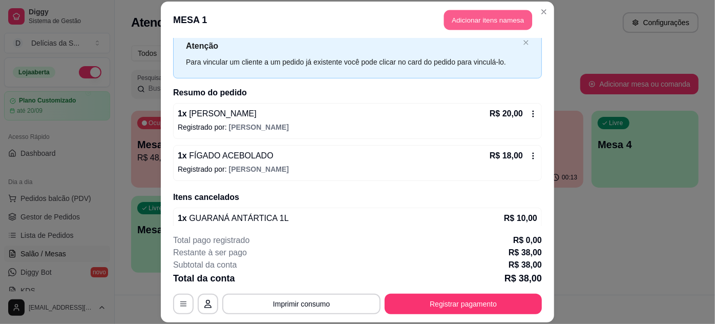
click at [485, 22] on button "Adicionar itens na mesa" at bounding box center [488, 20] width 88 height 20
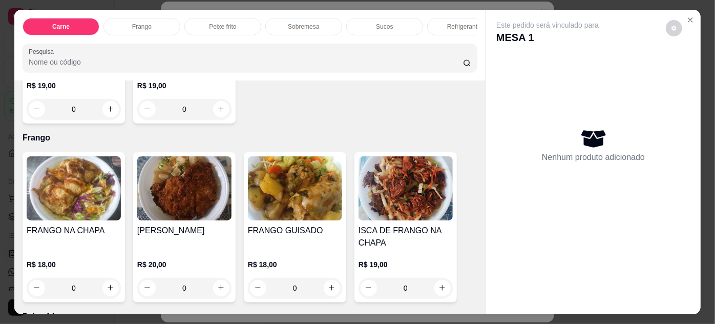
scroll to position [0, 0]
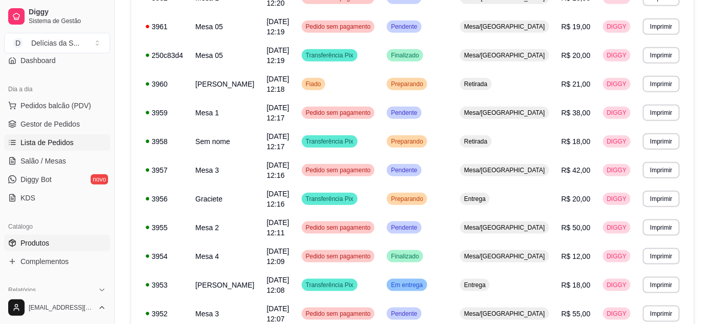
scroll to position [186, 0]
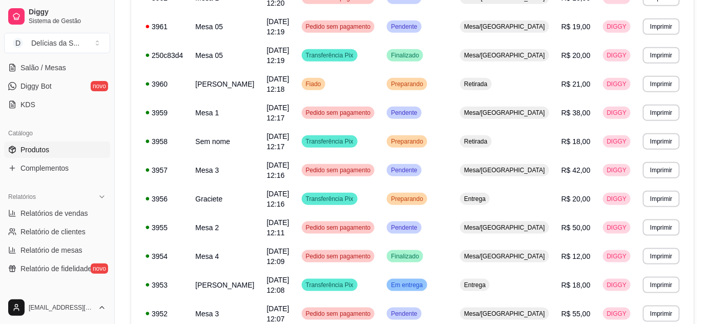
click at [60, 149] on link "Produtos" at bounding box center [57, 149] width 106 height 16
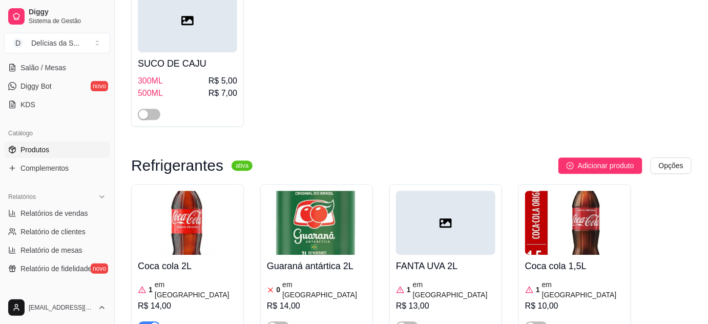
scroll to position [3540, 0]
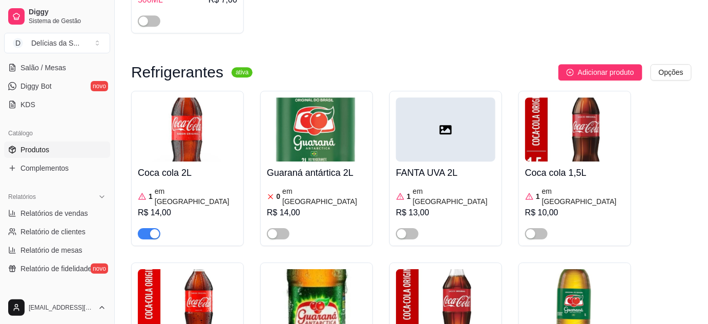
click at [323, 269] on img at bounding box center [316, 301] width 99 height 64
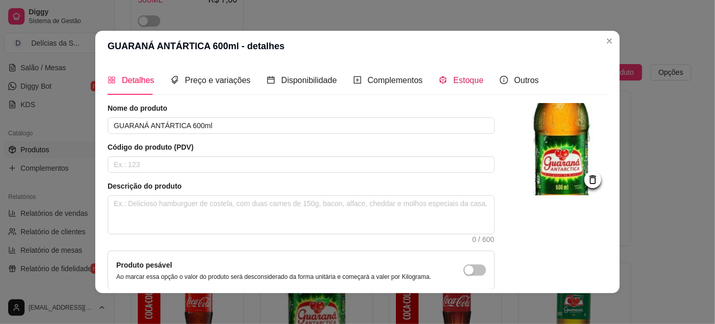
click at [453, 79] on span "Estoque" at bounding box center [468, 80] width 30 height 9
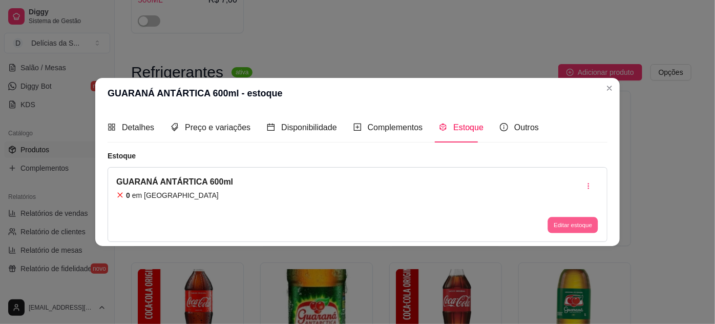
click at [576, 217] on button "Editar estoque" at bounding box center [573, 225] width 50 height 16
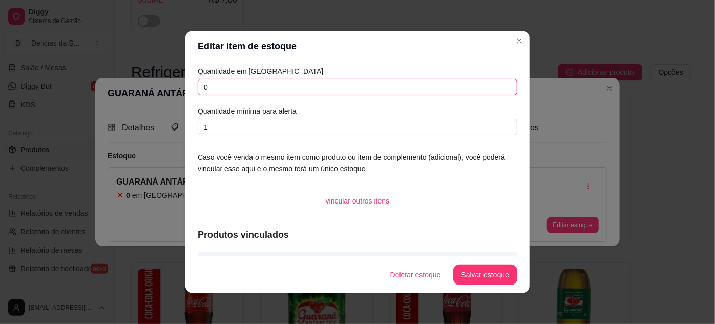
click at [231, 82] on input "0" at bounding box center [358, 87] width 320 height 16
type input "1"
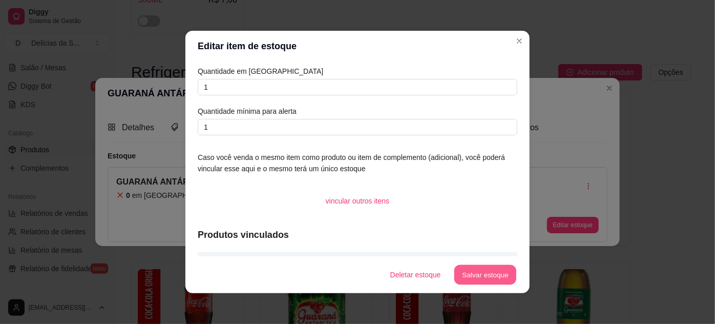
click at [484, 265] on button "Salvar estoque" at bounding box center [485, 275] width 63 height 20
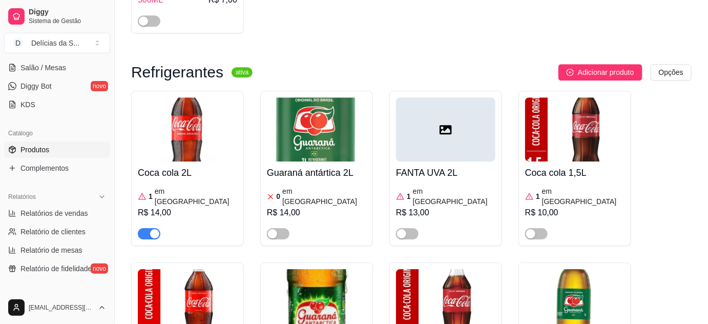
scroll to position [0, 0]
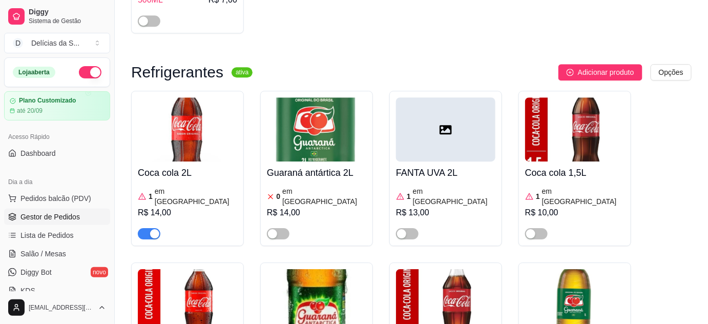
click at [41, 216] on span "Gestor de Pedidos" at bounding box center [49, 217] width 59 height 10
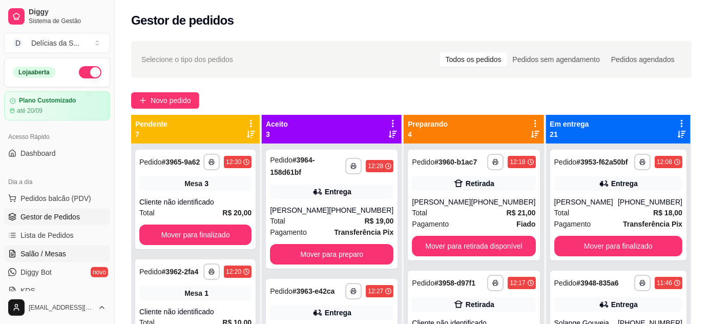
click at [48, 253] on span "Salão / Mesas" at bounding box center [43, 254] width 46 height 10
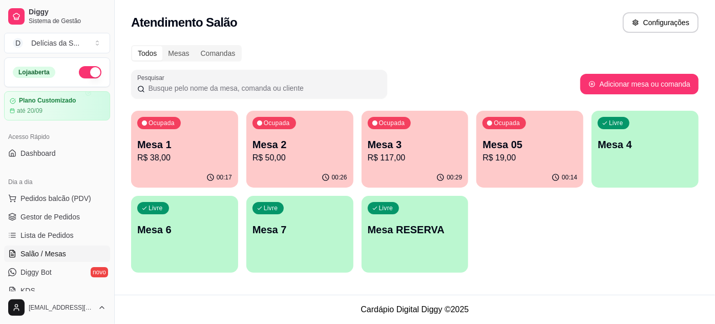
click at [201, 147] on p "Mesa 1" at bounding box center [184, 144] width 95 height 14
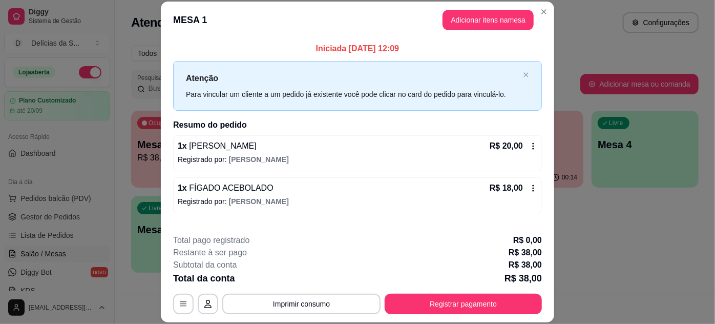
scroll to position [49, 0]
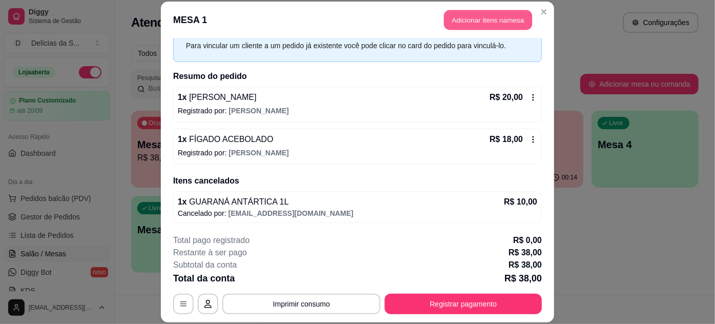
click at [488, 12] on button "Adicionar itens na mesa" at bounding box center [488, 20] width 88 height 20
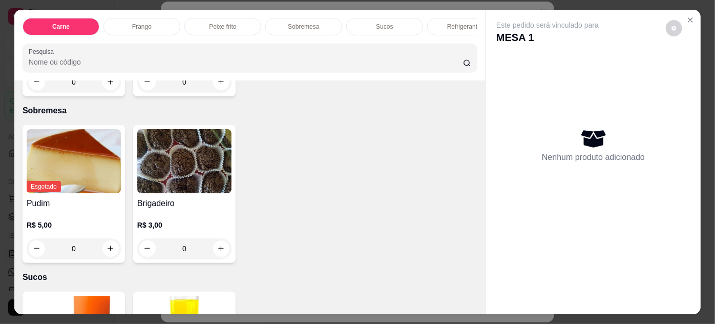
scroll to position [1211, 0]
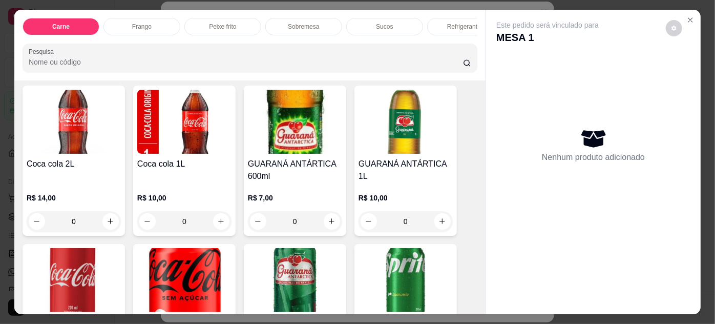
click at [301, 143] on img at bounding box center [295, 122] width 94 height 64
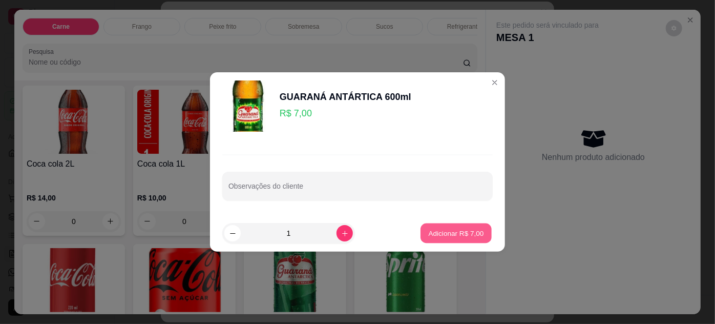
click at [449, 231] on p "Adicionar R$ 7,00" at bounding box center [455, 233] width 55 height 10
type input "1"
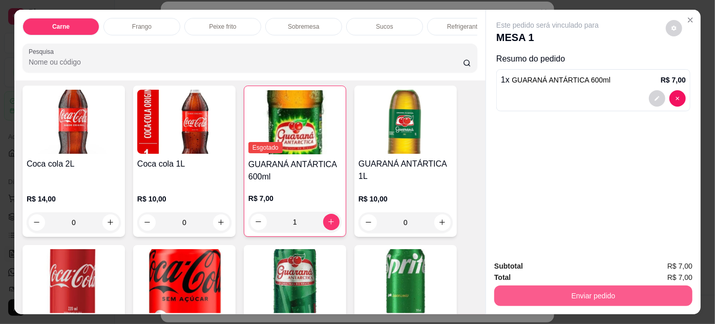
click at [592, 289] on button "Enviar pedido" at bounding box center [593, 295] width 198 height 20
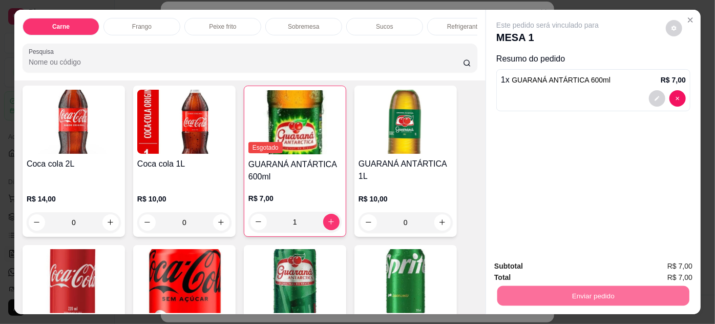
click at [537, 266] on button "Não registrar e enviar pedido" at bounding box center [560, 266] width 107 height 19
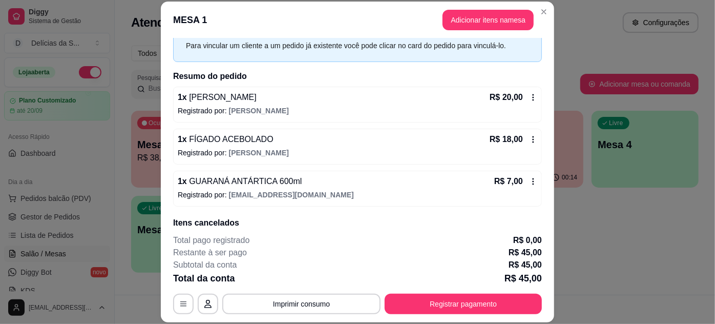
click at [550, 9] on header "MESA 1 Adicionar itens na mesa" at bounding box center [358, 20] width 394 height 37
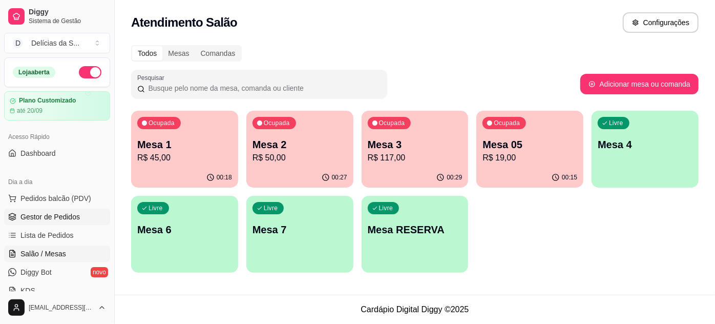
click at [63, 218] on span "Gestor de Pedidos" at bounding box center [49, 217] width 59 height 10
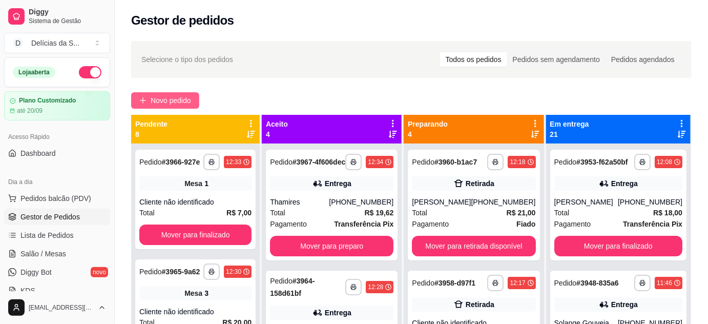
click at [168, 97] on span "Novo pedido" at bounding box center [171, 100] width 40 height 11
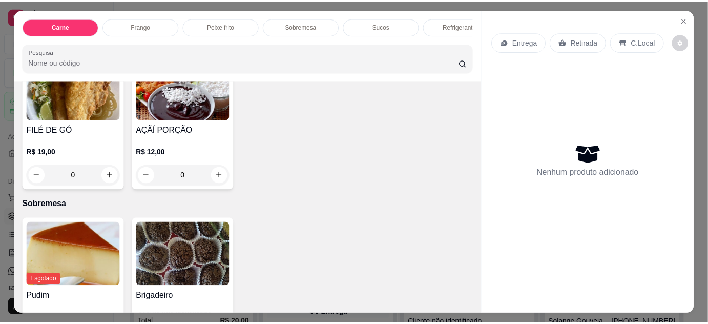
scroll to position [932, 0]
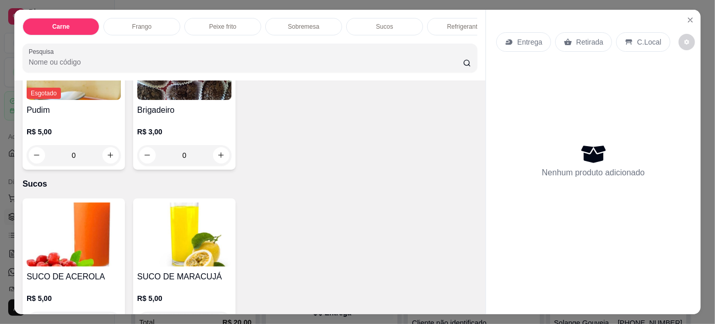
click at [187, 240] on img at bounding box center [184, 234] width 94 height 64
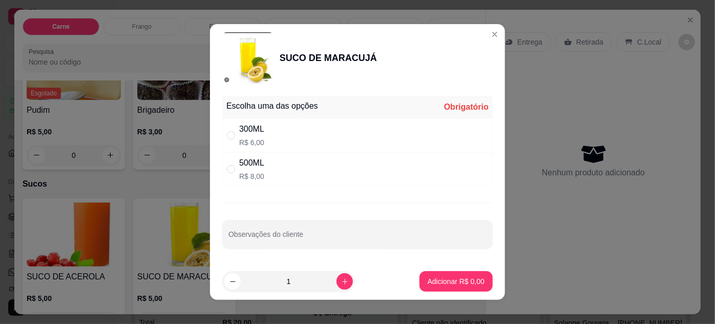
click at [259, 141] on p "R$ 6,00" at bounding box center [251, 142] width 25 height 10
radio input "true"
click at [441, 285] on p "Adicionar R$ 6,00" at bounding box center [456, 281] width 57 height 10
type input "1"
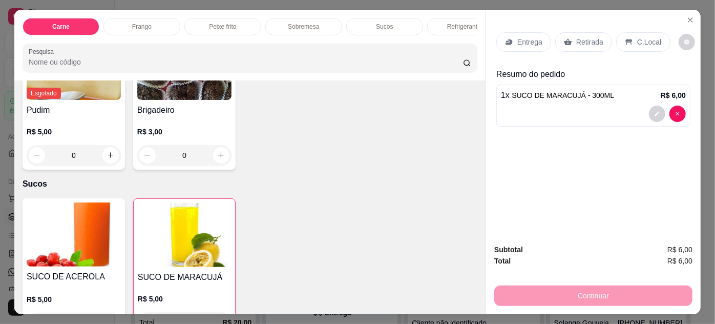
click at [511, 42] on div "Entrega" at bounding box center [524, 41] width 55 height 19
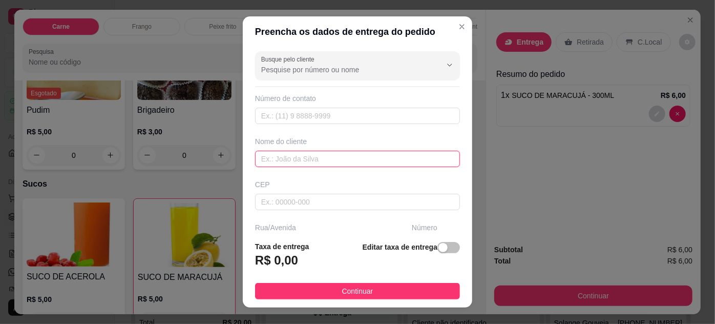
click at [374, 160] on input "text" at bounding box center [357, 159] width 205 height 16
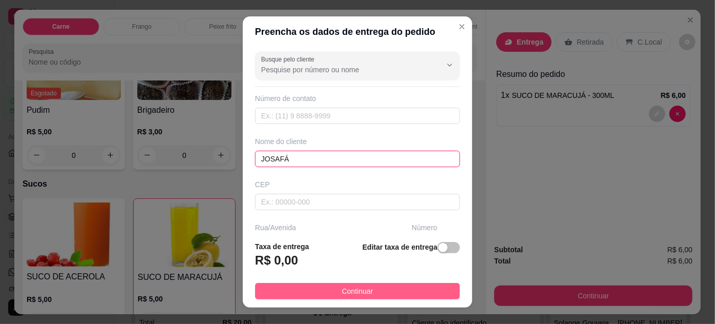
type input "JOSAFÁ"
click at [368, 290] on button "Continuar" at bounding box center [357, 291] width 205 height 16
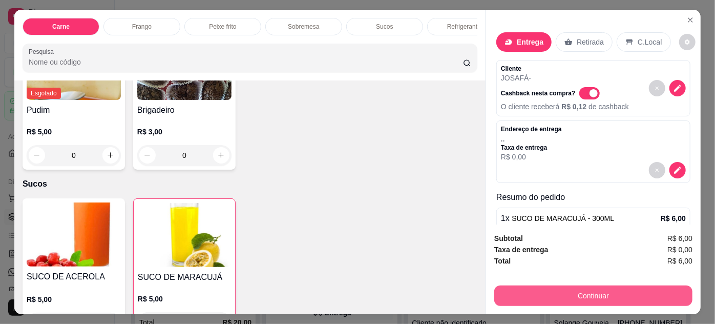
click at [595, 295] on button "Continuar" at bounding box center [593, 295] width 198 height 20
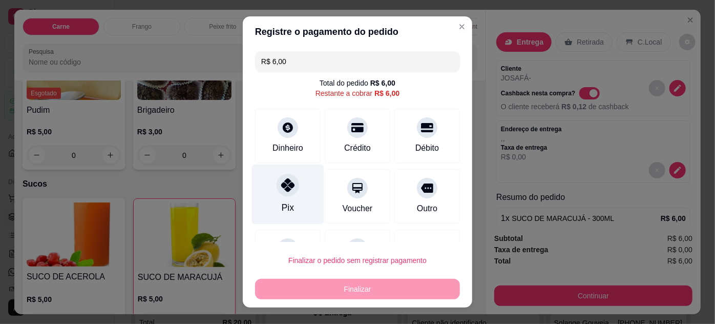
click at [285, 193] on div at bounding box center [288, 185] width 23 height 23
type input "R$ 0,00"
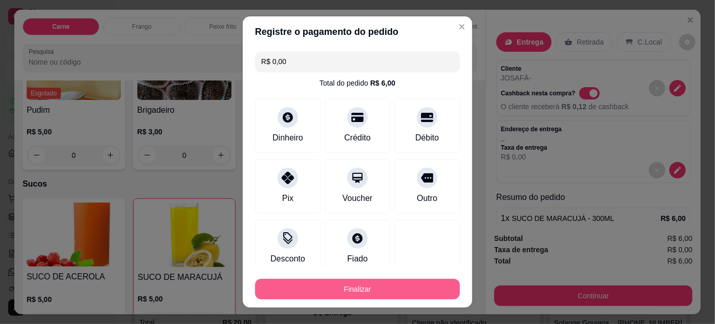
click at [356, 292] on button "Finalizar" at bounding box center [357, 289] width 205 height 20
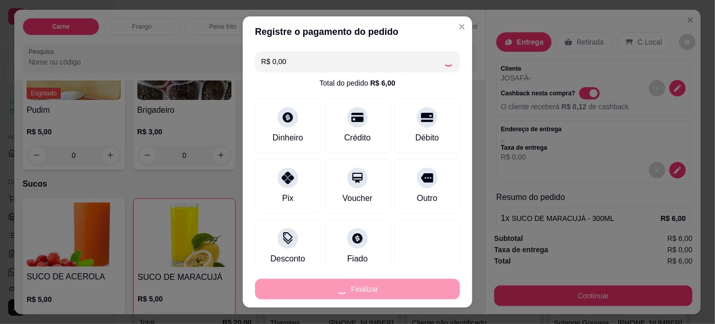
type input "0"
type input "-R$ 6,00"
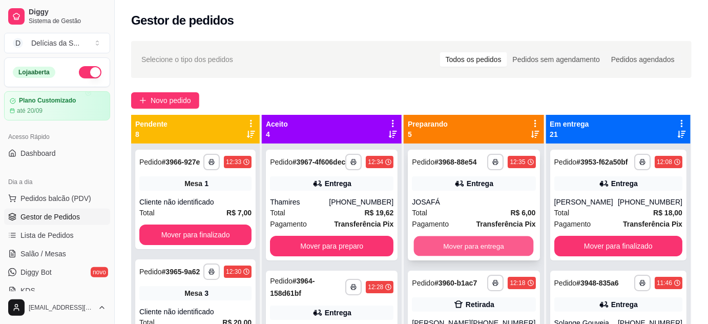
click at [466, 256] on button "Mover para entrega" at bounding box center [474, 246] width 120 height 20
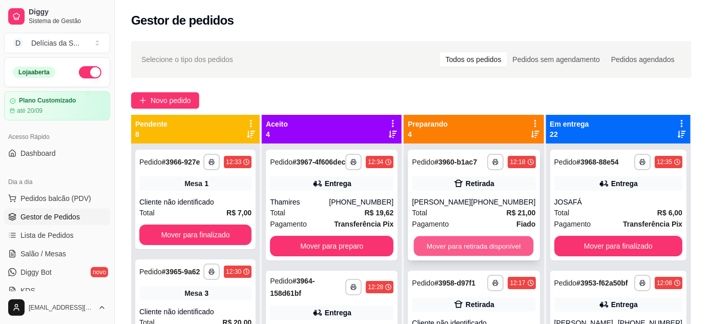
click at [474, 248] on button "Mover para retirada disponível" at bounding box center [474, 246] width 120 height 20
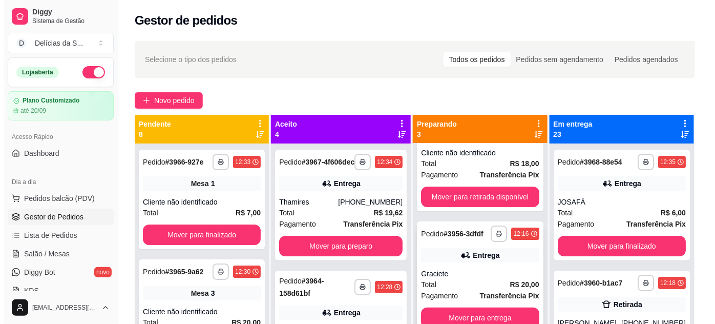
scroll to position [29, 0]
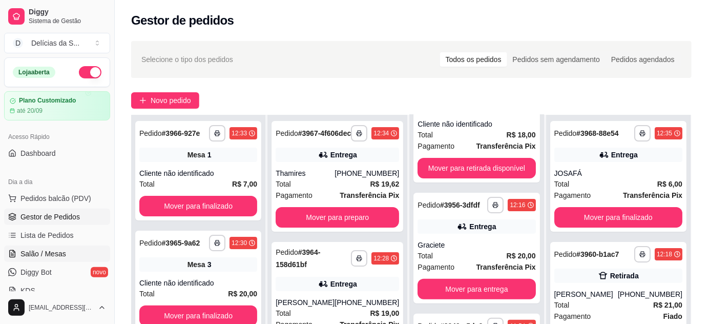
click at [60, 260] on link "Salão / Mesas" at bounding box center [57, 253] width 106 height 16
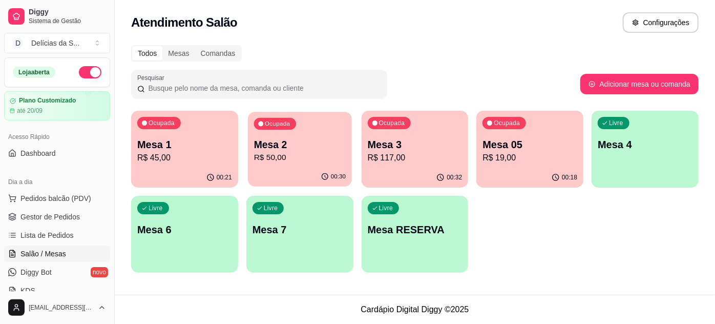
click at [295, 149] on p "Mesa 2" at bounding box center [300, 145] width 92 height 14
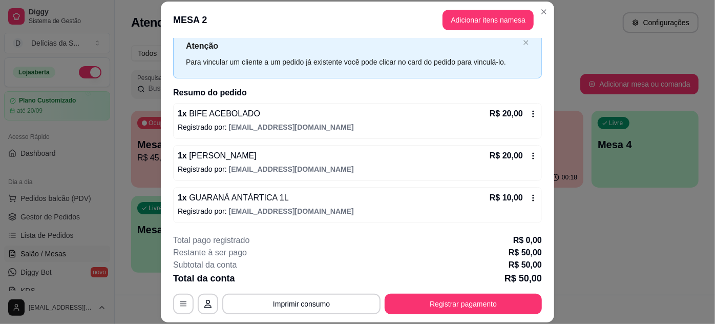
scroll to position [31, 0]
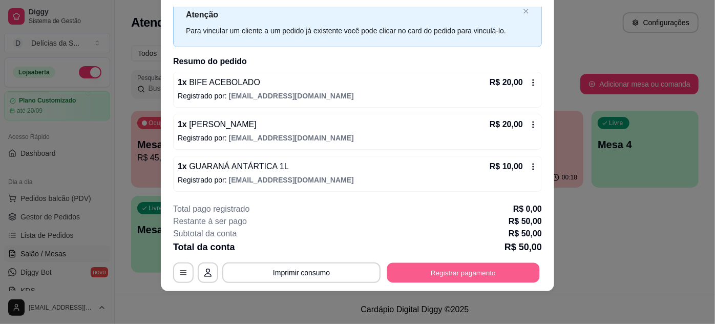
click at [426, 268] on button "Registrar pagamento" at bounding box center [463, 272] width 153 height 20
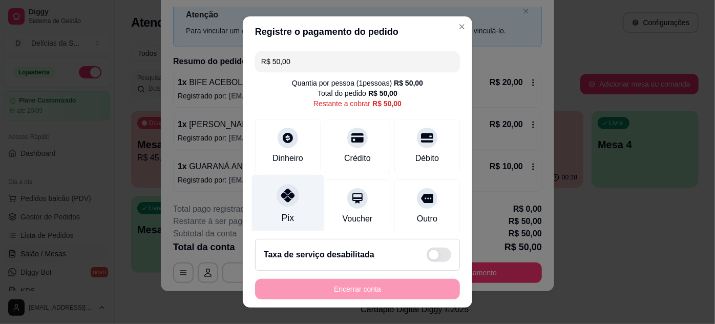
click at [285, 206] on div "Pix" at bounding box center [288, 204] width 72 height 60
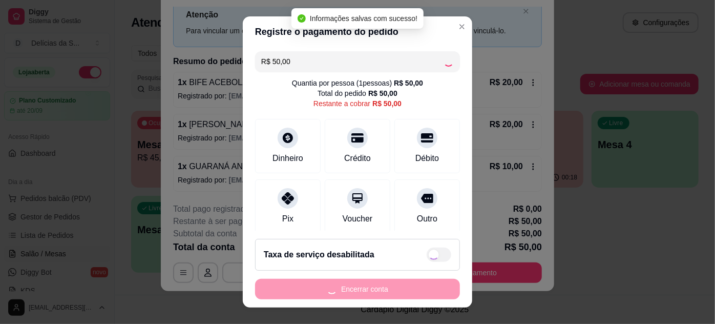
type input "R$ 0,00"
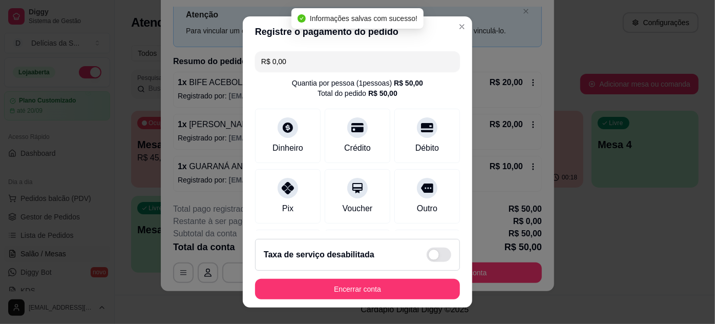
scroll to position [16, 0]
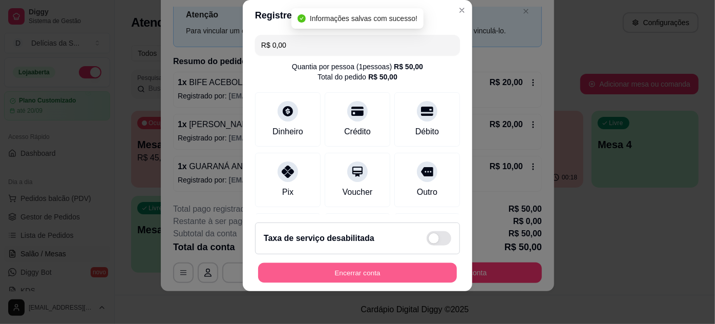
click at [390, 268] on button "Encerrar conta" at bounding box center [357, 273] width 199 height 20
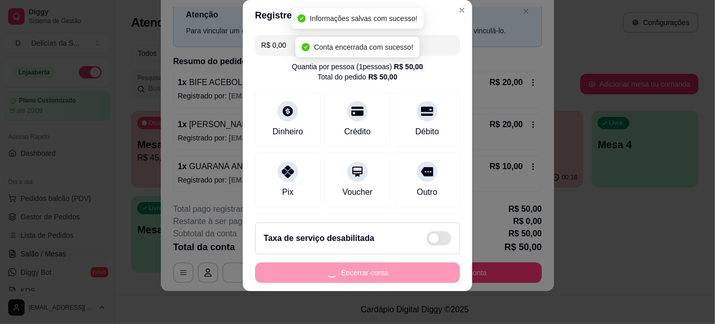
scroll to position [0, 0]
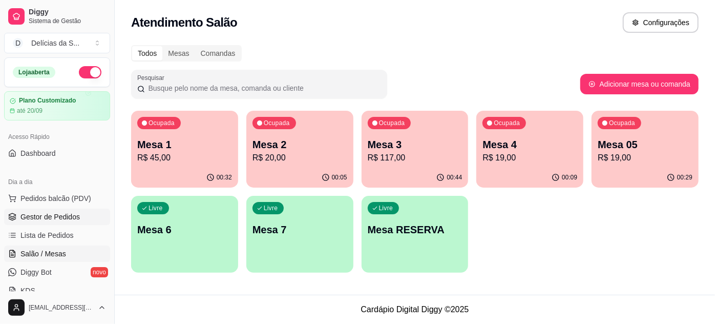
click at [40, 214] on span "Gestor de Pedidos" at bounding box center [49, 217] width 59 height 10
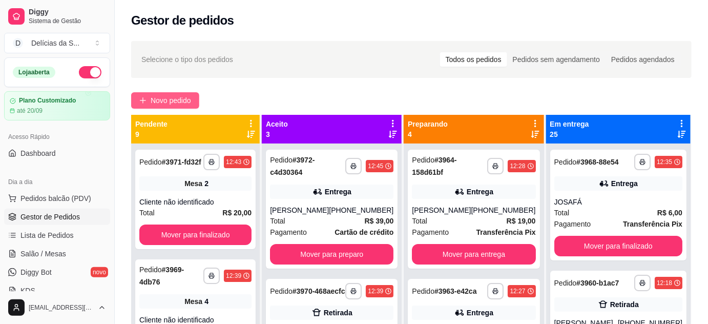
click at [168, 99] on span "Novo pedido" at bounding box center [171, 100] width 40 height 11
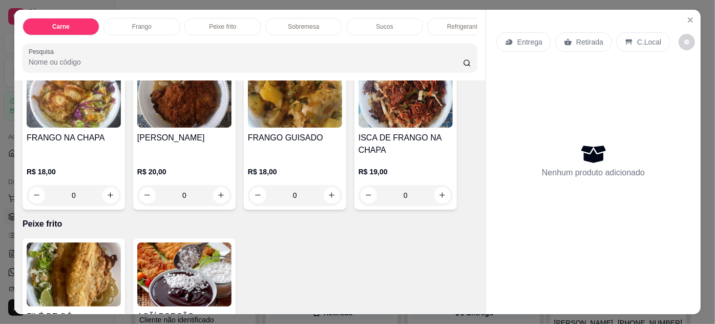
scroll to position [652, 0]
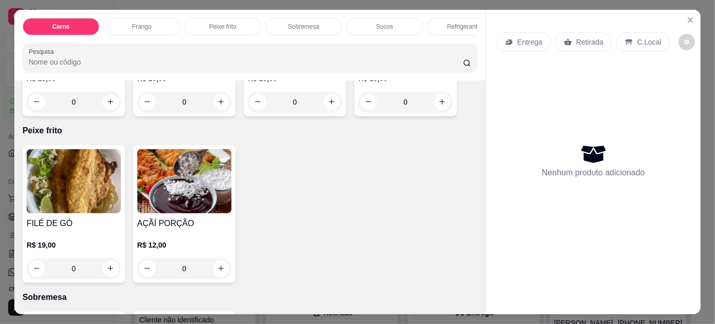
click at [81, 185] on img at bounding box center [74, 181] width 94 height 64
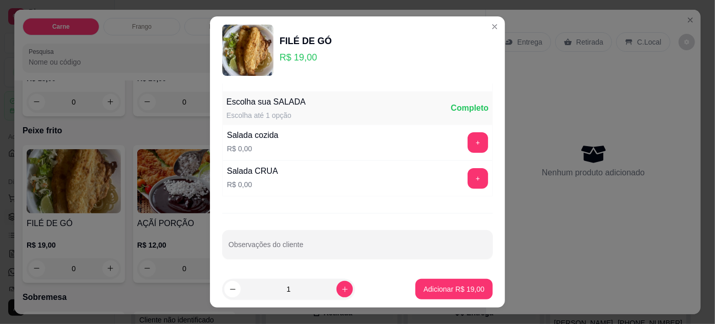
scroll to position [16, 0]
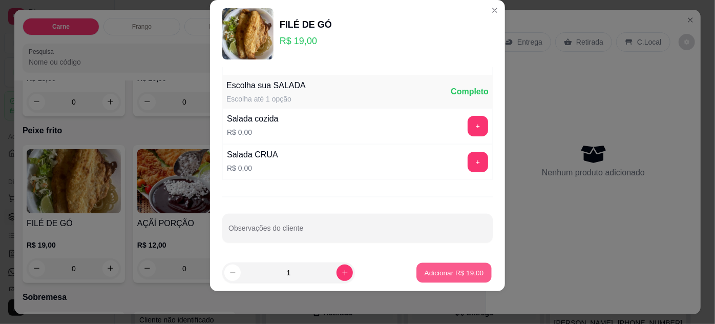
click at [441, 276] on p "Adicionar R$ 19,00" at bounding box center [454, 273] width 59 height 10
type input "1"
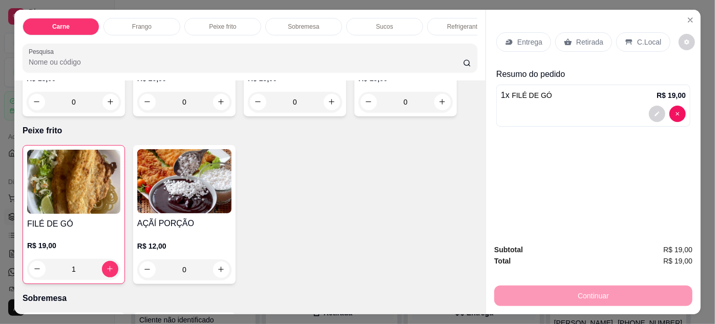
click at [523, 40] on p "Entrega" at bounding box center [530, 42] width 25 height 10
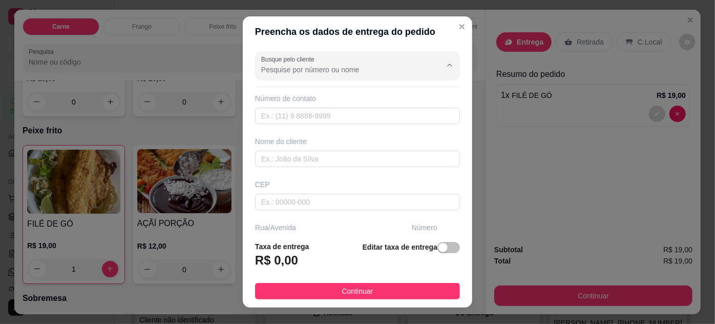
click at [281, 72] on input "Busque pelo cliente" at bounding box center [343, 70] width 164 height 10
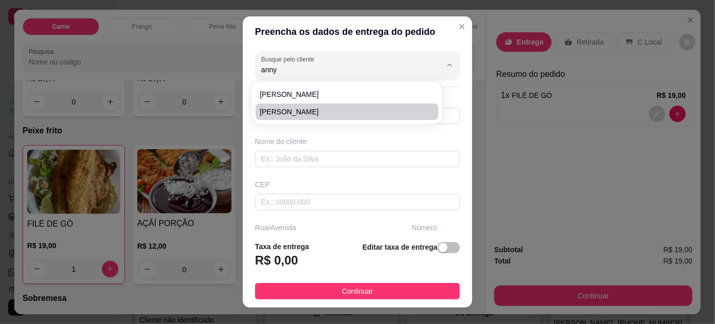
click at [308, 107] on span "[PERSON_NAME]" at bounding box center [342, 112] width 164 height 10
type input "[PERSON_NAME]"
type input "91983475781"
type input "[PERSON_NAME]"
type input "66060000"
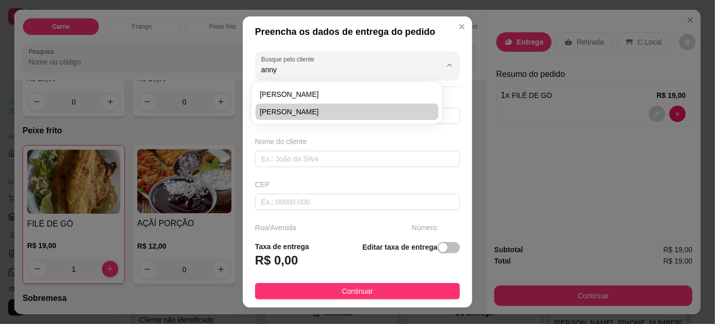
type input "Fruteira do Raimundo"
type input "31"
type input "Umarizal"
type input "[GEOGRAPHIC_DATA]"
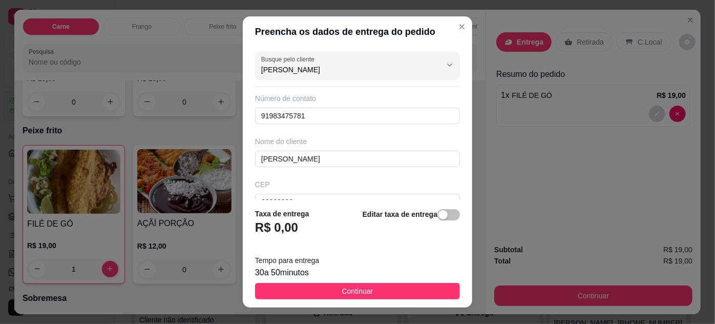
type input "[PERSON_NAME]"
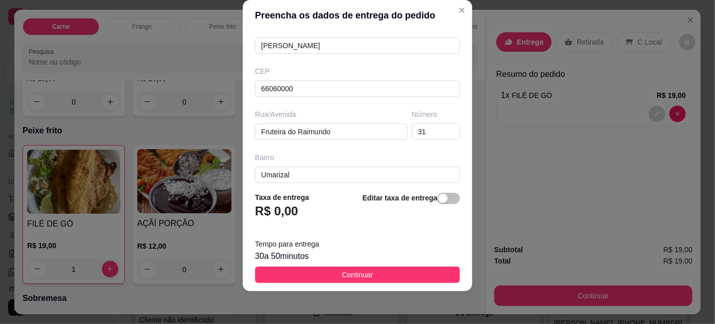
scroll to position [190, 0]
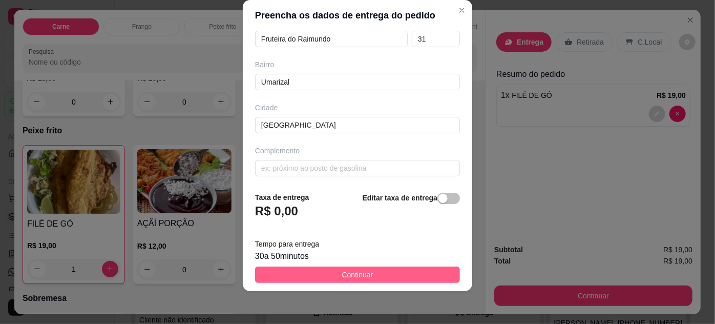
click at [345, 274] on span "Continuar" at bounding box center [357, 274] width 31 height 11
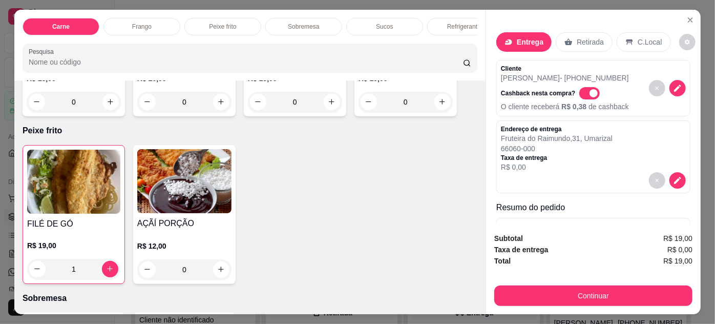
scroll to position [48, 0]
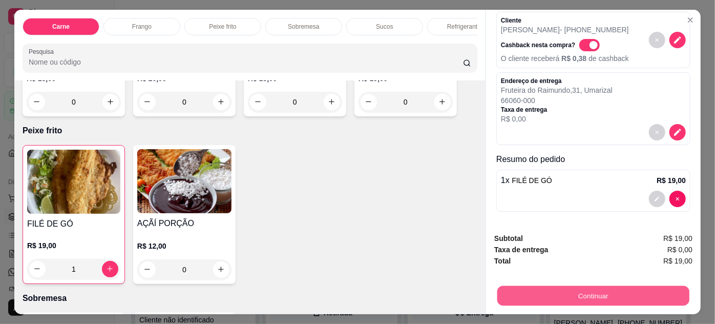
click at [578, 288] on button "Continuar" at bounding box center [594, 296] width 192 height 20
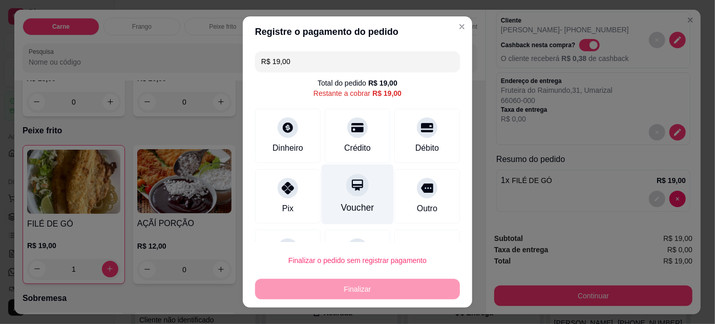
scroll to position [45, 0]
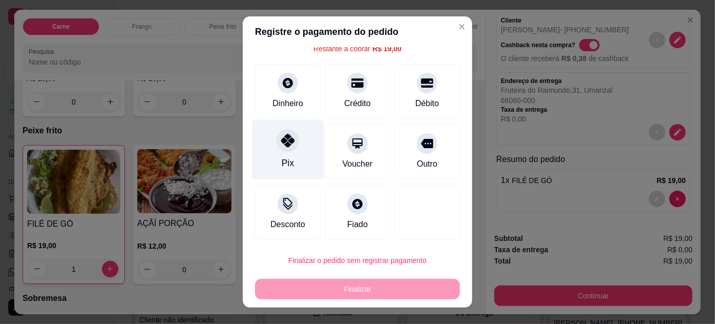
click at [294, 155] on div "Pix" at bounding box center [288, 149] width 72 height 60
type input "R$ 0,00"
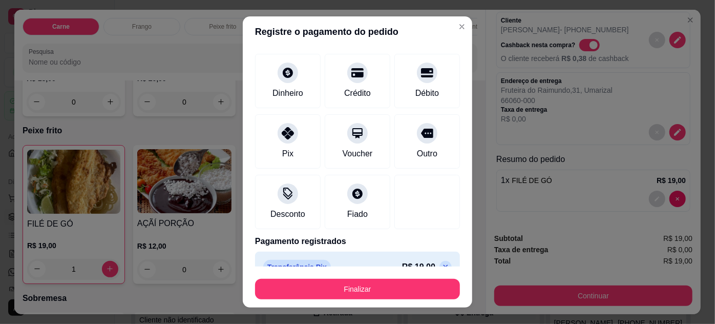
scroll to position [63, 0]
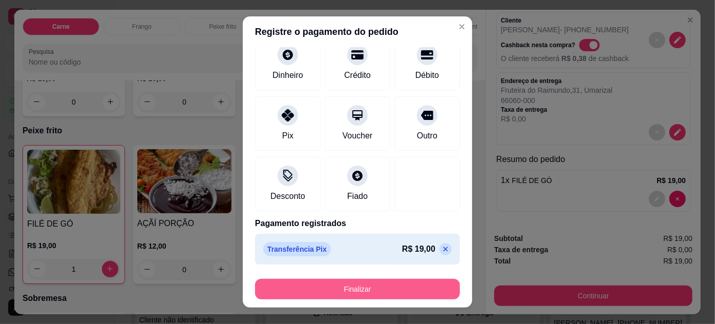
click at [349, 288] on button "Finalizar" at bounding box center [357, 289] width 205 height 20
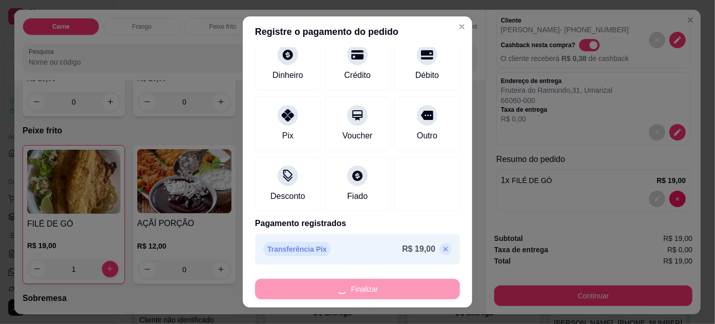
type input "0"
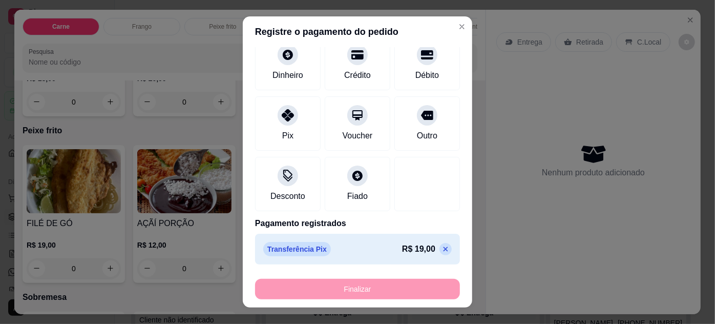
type input "-R$ 19,00"
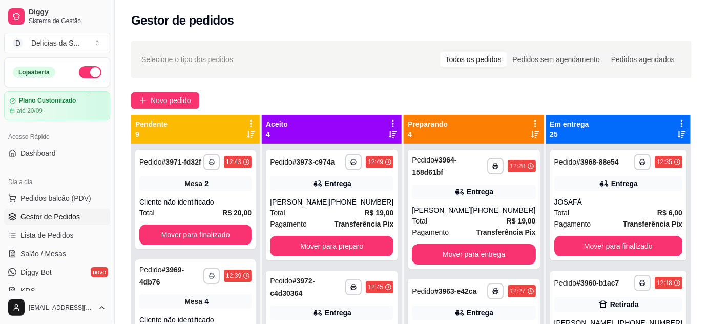
click at [452, 29] on div "Gestor de pedidos" at bounding box center [411, 17] width 593 height 35
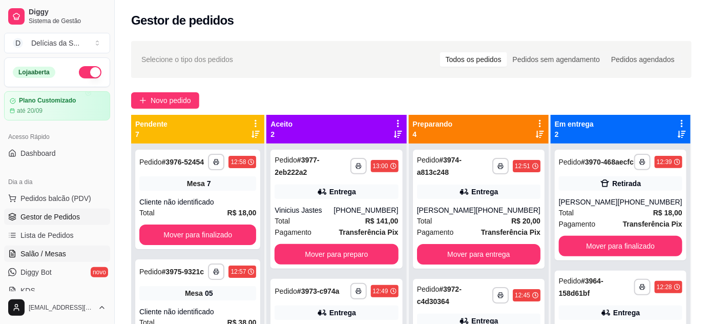
click at [48, 249] on span "Salão / Mesas" at bounding box center [43, 254] width 46 height 10
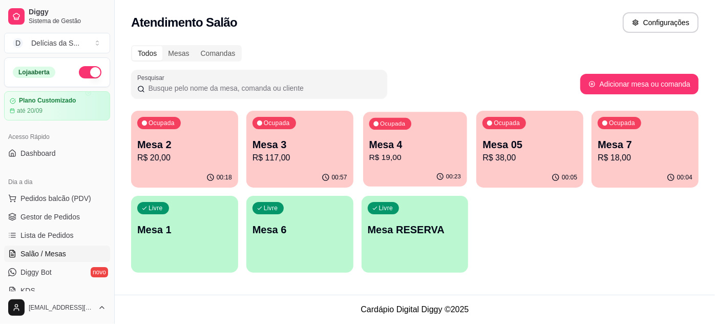
click at [395, 163] on div "Ocupada Mesa 4 R$ 19,00" at bounding box center [415, 139] width 104 height 55
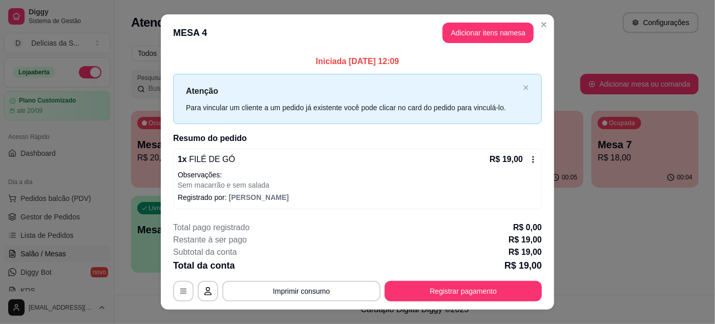
scroll to position [17, 0]
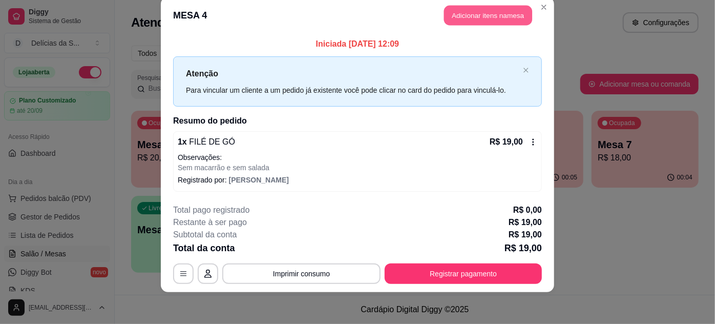
click at [500, 19] on button "Adicionar itens na mesa" at bounding box center [488, 16] width 88 height 20
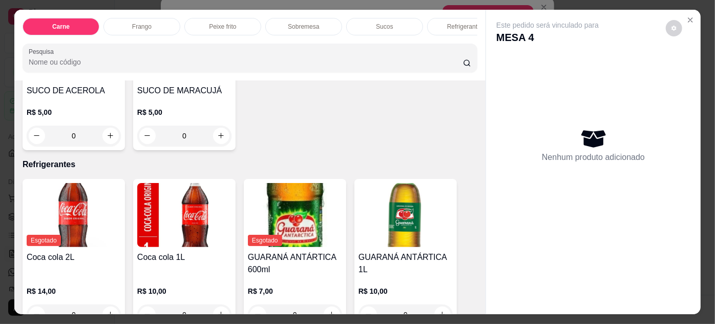
scroll to position [932, 0]
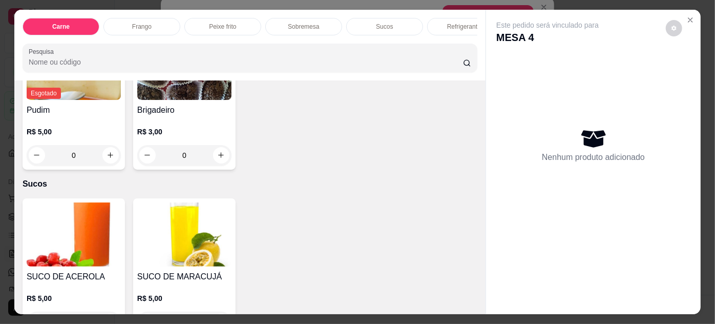
click at [89, 204] on div "SUCO DE ACEROLA R$ 5,00 0" at bounding box center [74, 267] width 102 height 138
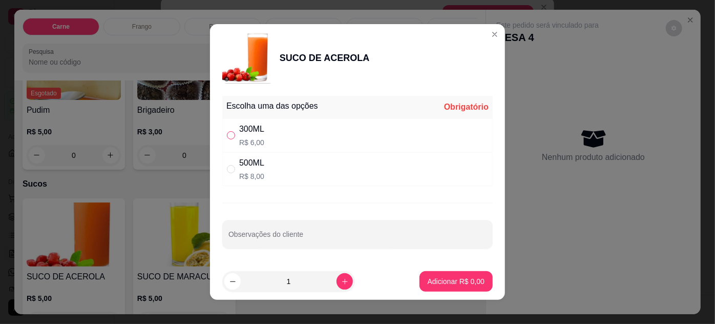
click at [231, 137] on input "" at bounding box center [231, 135] width 8 height 8
radio input "true"
click at [440, 273] on button "Adicionar R$ 6,00" at bounding box center [456, 282] width 71 height 20
type input "1"
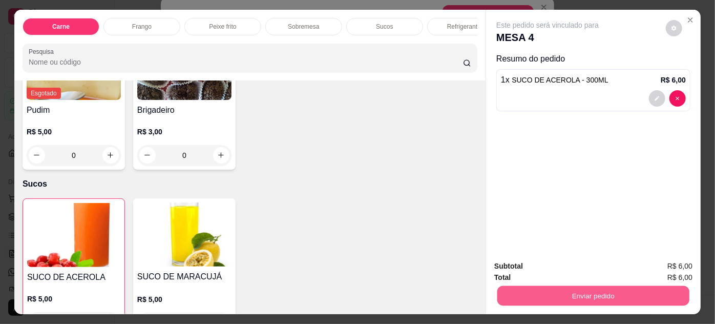
click at [573, 293] on button "Enviar pedido" at bounding box center [594, 296] width 192 height 20
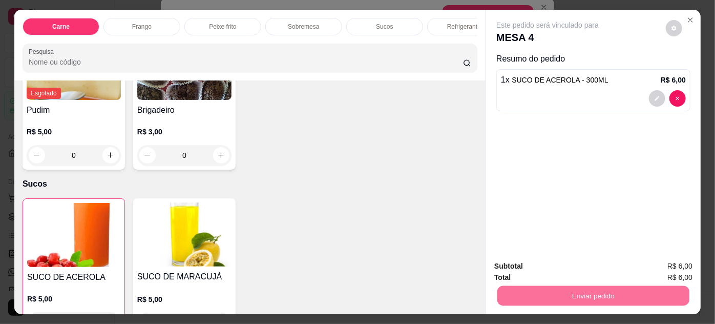
click at [580, 268] on button "Não registrar e enviar pedido" at bounding box center [560, 266] width 104 height 19
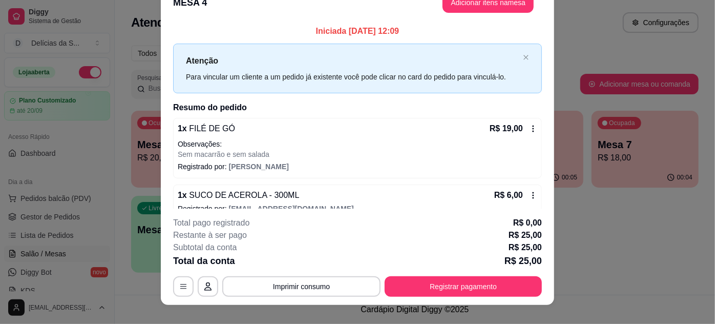
scroll to position [5, 0]
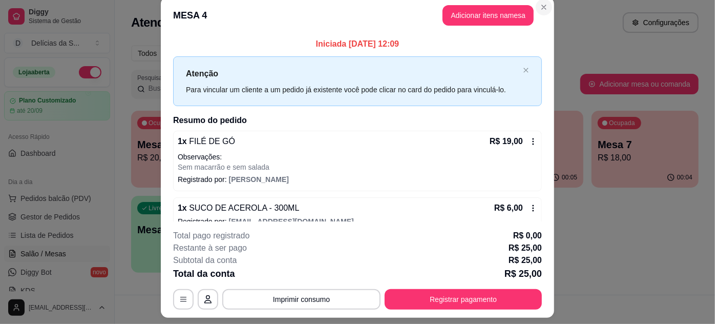
click at [540, 9] on div "**********" at bounding box center [357, 162] width 715 height 324
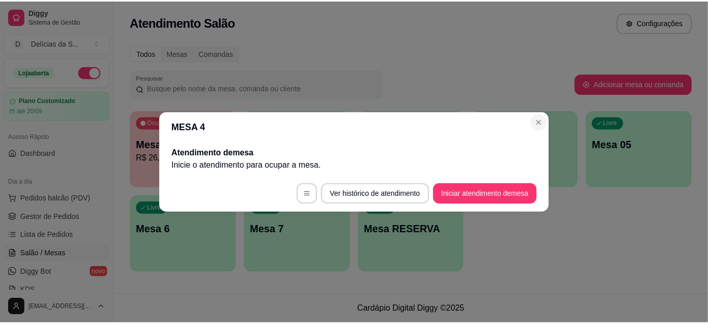
scroll to position [0, 0]
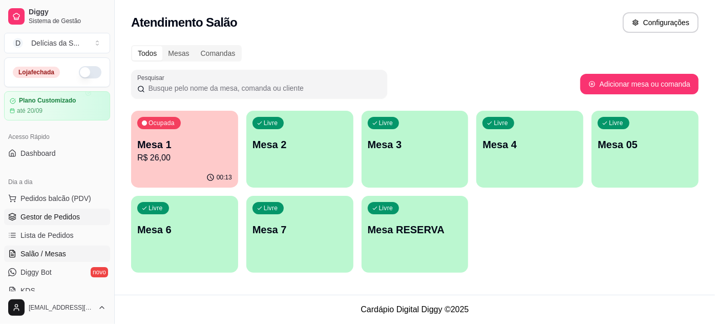
click at [67, 212] on span "Gestor de Pedidos" at bounding box center [49, 217] width 59 height 10
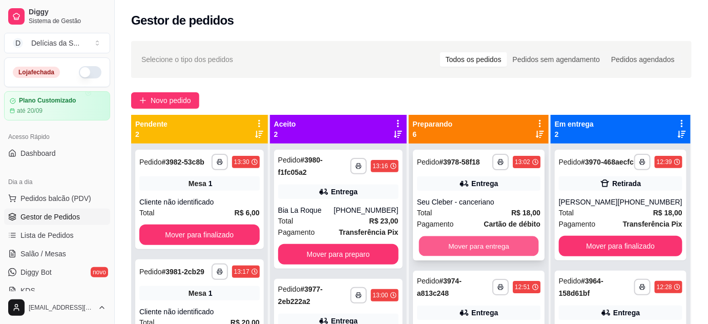
click at [476, 247] on button "Mover para entrega" at bounding box center [479, 246] width 120 height 20
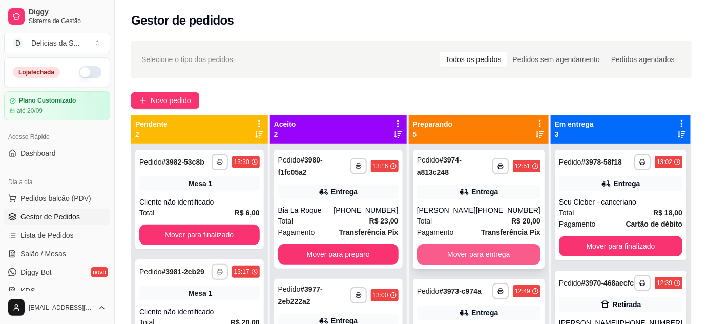
click at [493, 256] on button "Mover para entrega" at bounding box center [478, 254] width 123 height 20
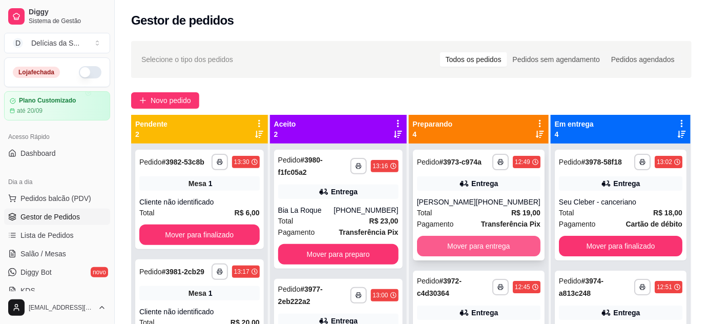
click at [494, 248] on button "Mover para entrega" at bounding box center [478, 246] width 123 height 20
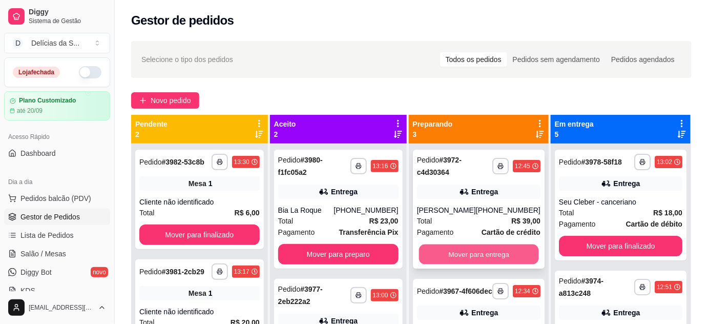
click at [499, 251] on button "Mover para entrega" at bounding box center [479, 254] width 120 height 20
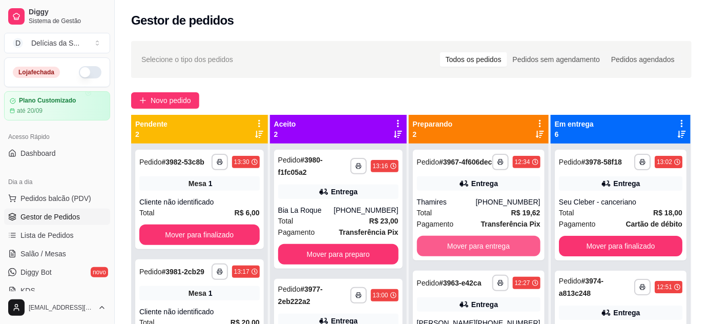
click at [499, 251] on button "Mover para entrega" at bounding box center [478, 246] width 123 height 20
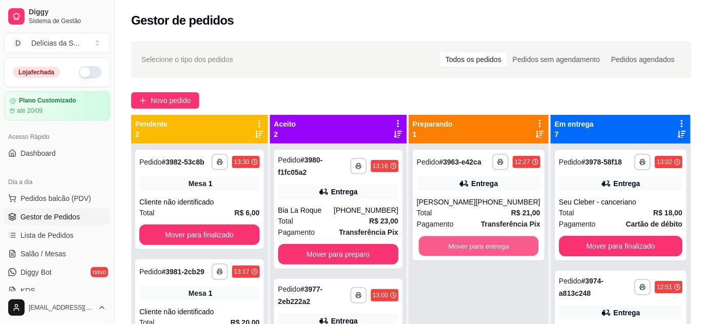
click at [499, 251] on button "Mover para entrega" at bounding box center [479, 246] width 120 height 20
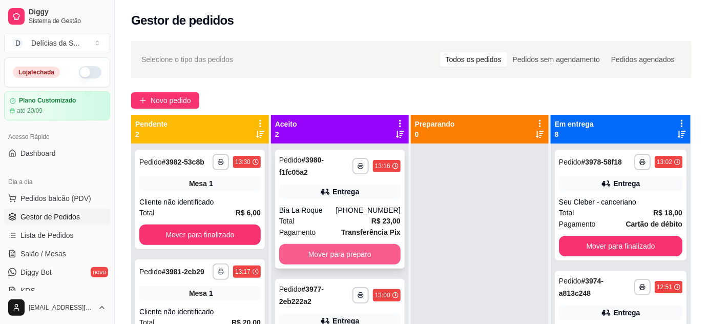
scroll to position [29, 0]
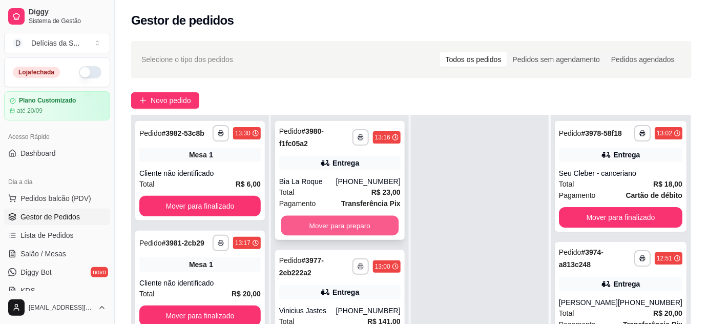
click at [359, 226] on button "Mover para preparo" at bounding box center [340, 226] width 118 height 20
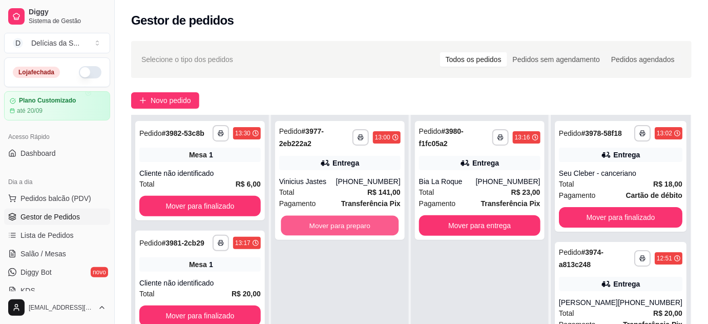
click at [359, 225] on button "Mover para preparo" at bounding box center [340, 226] width 118 height 20
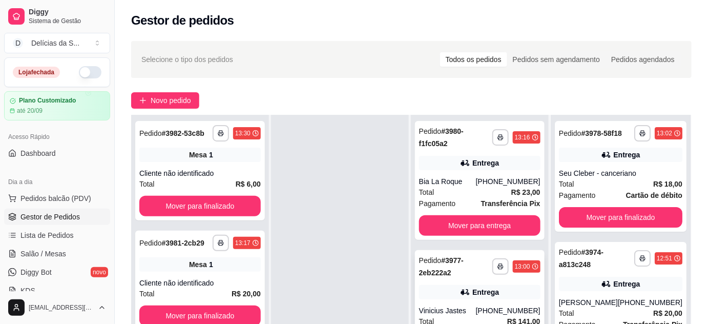
scroll to position [93, 0]
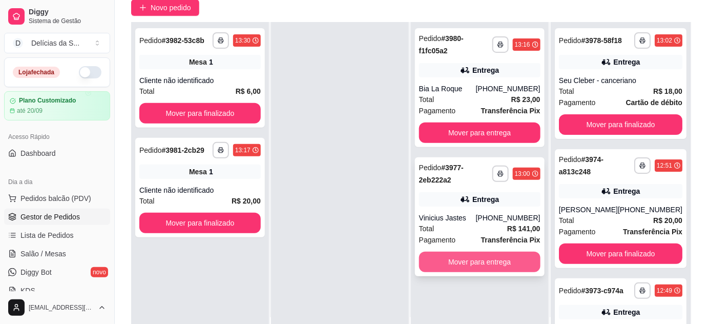
click at [456, 260] on button "Mover para entrega" at bounding box center [479, 262] width 121 height 20
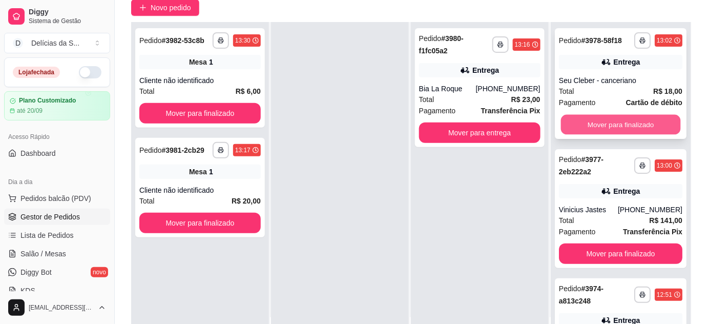
click at [605, 127] on button "Mover para finalizado" at bounding box center [621, 125] width 120 height 20
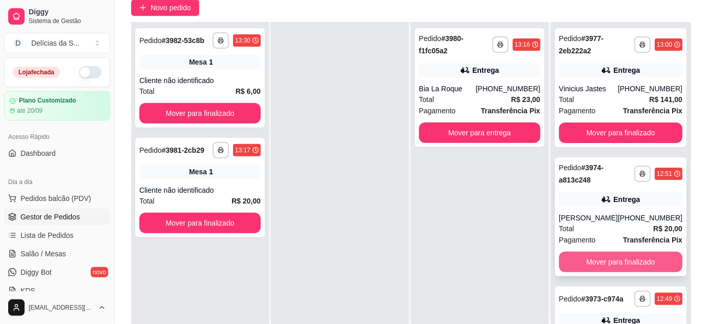
click at [639, 260] on button "Mover para finalizado" at bounding box center [620, 262] width 123 height 20
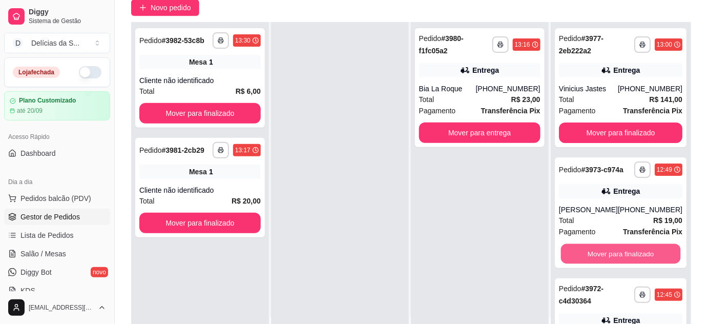
click at [639, 260] on button "Mover para finalizado" at bounding box center [621, 254] width 120 height 20
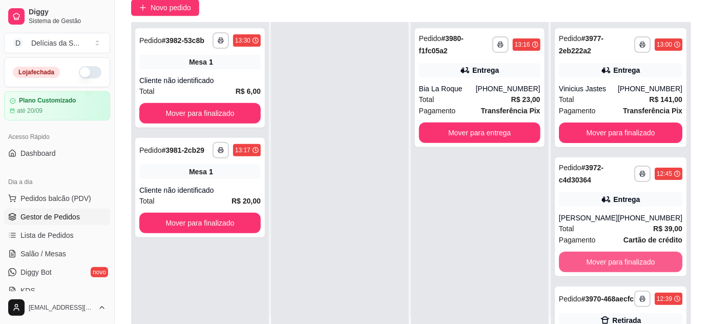
click at [639, 260] on button "Mover para finalizado" at bounding box center [620, 262] width 123 height 20
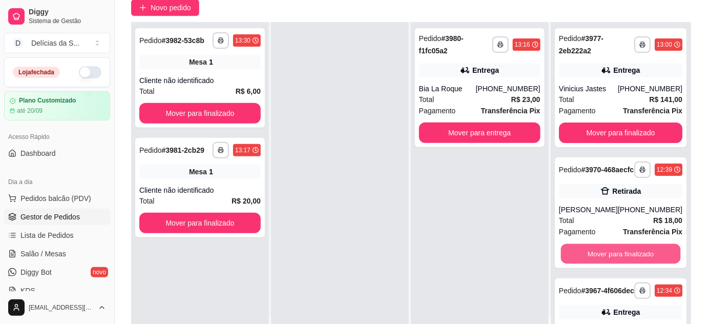
click at [639, 260] on button "Mover para finalizado" at bounding box center [621, 254] width 120 height 20
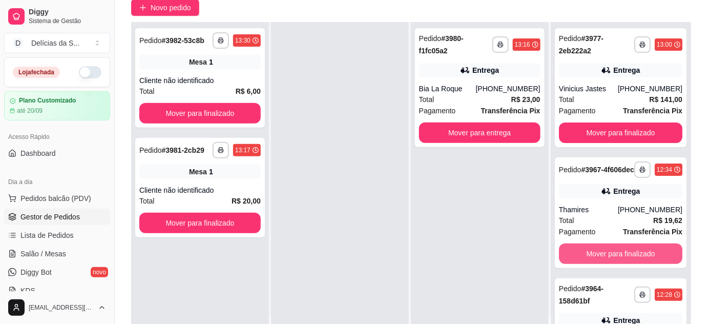
click at [639, 260] on button "Mover para finalizado" at bounding box center [620, 253] width 123 height 20
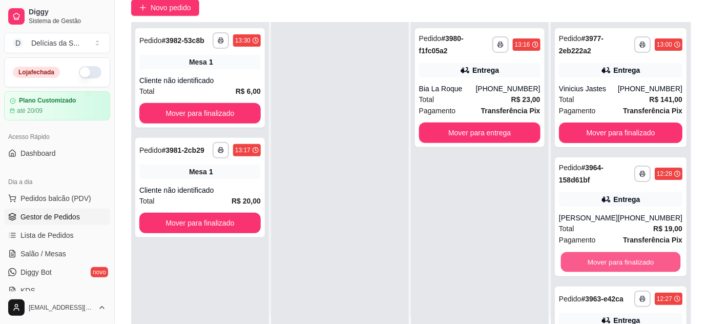
click at [639, 260] on button "Mover para finalizado" at bounding box center [621, 262] width 120 height 20
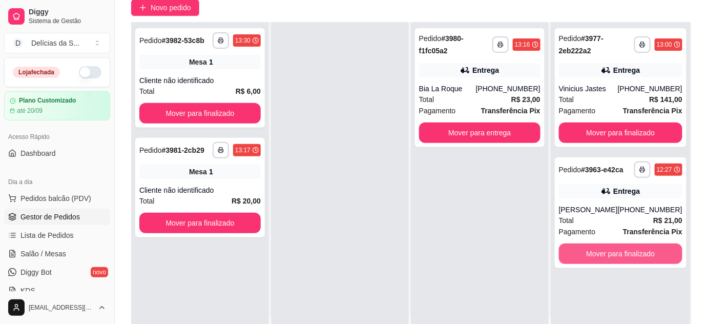
click at [639, 260] on button "Mover para finalizado" at bounding box center [620, 253] width 123 height 20
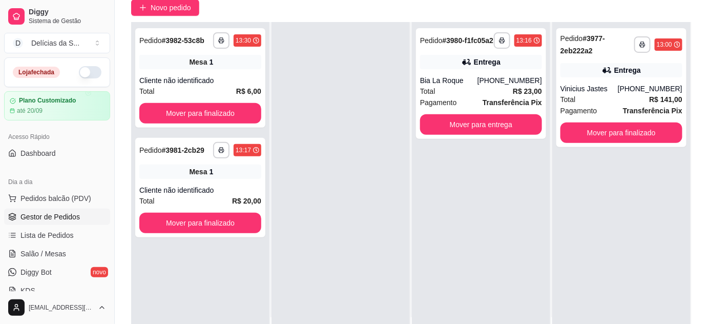
scroll to position [0, 0]
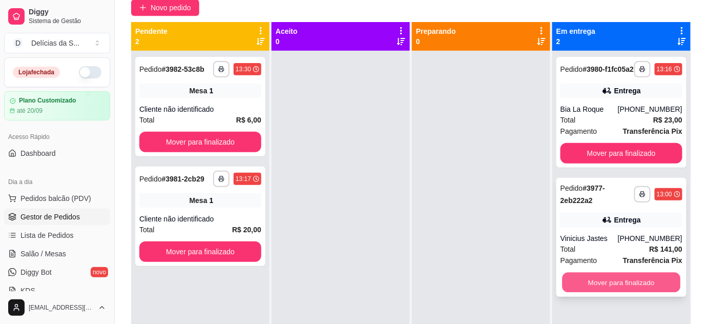
click at [611, 289] on button "Mover para finalizado" at bounding box center [622, 283] width 118 height 20
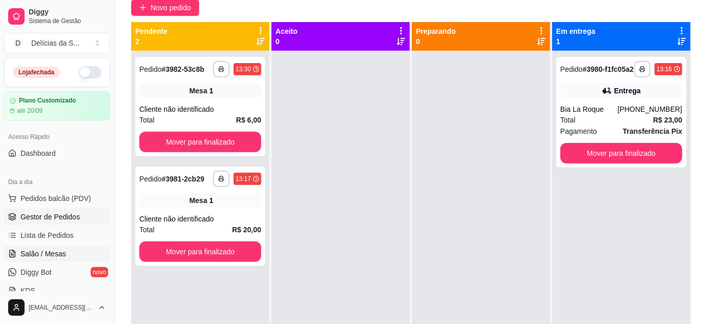
click at [56, 250] on span "Salão / Mesas" at bounding box center [43, 254] width 46 height 10
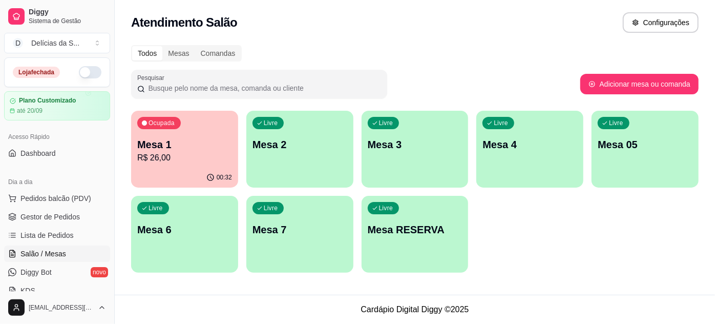
click at [197, 141] on p "Mesa 1" at bounding box center [184, 144] width 95 height 14
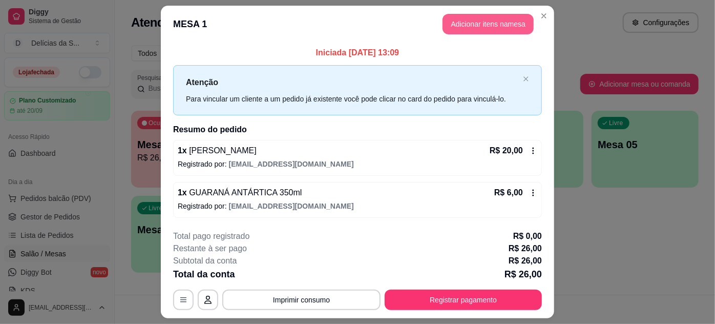
click at [495, 26] on button "Adicionar itens na mesa" at bounding box center [488, 24] width 91 height 20
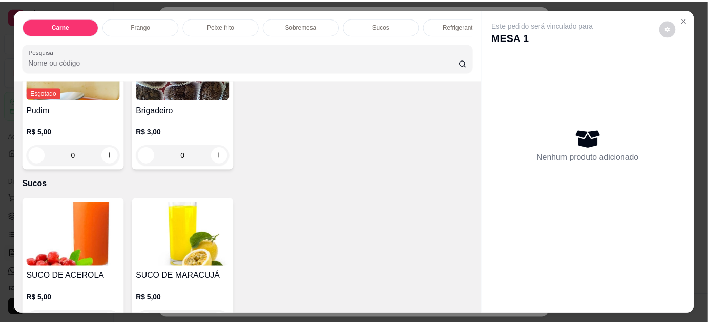
scroll to position [838, 0]
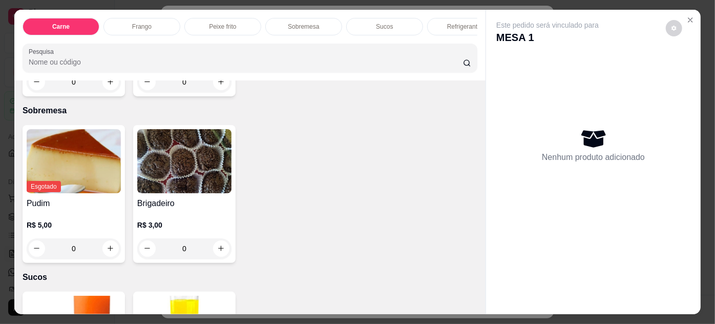
click at [192, 170] on img at bounding box center [184, 161] width 94 height 64
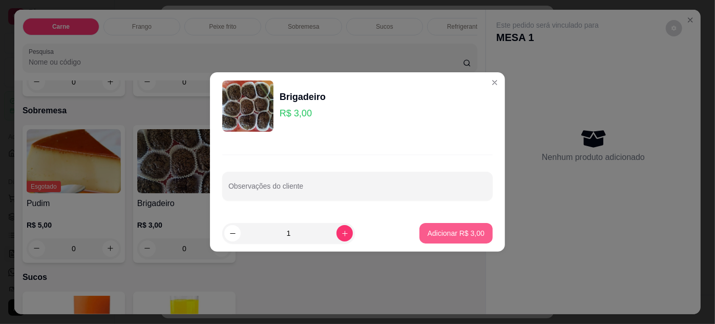
click at [460, 230] on p "Adicionar R$ 3,00" at bounding box center [456, 233] width 57 height 10
type input "1"
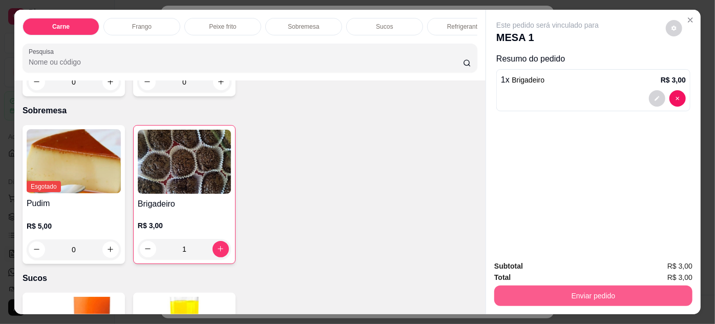
click at [615, 291] on button "Enviar pedido" at bounding box center [593, 295] width 198 height 20
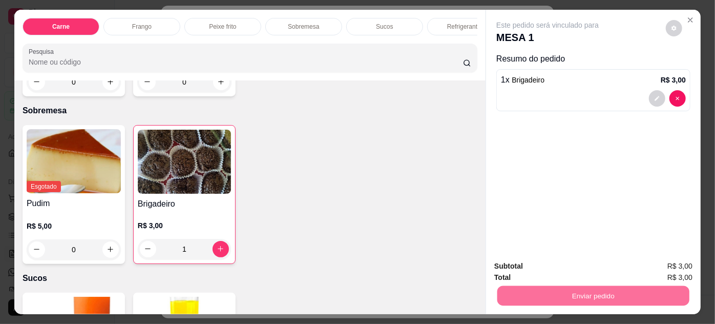
click at [580, 267] on button "Não registrar e enviar pedido" at bounding box center [560, 266] width 107 height 19
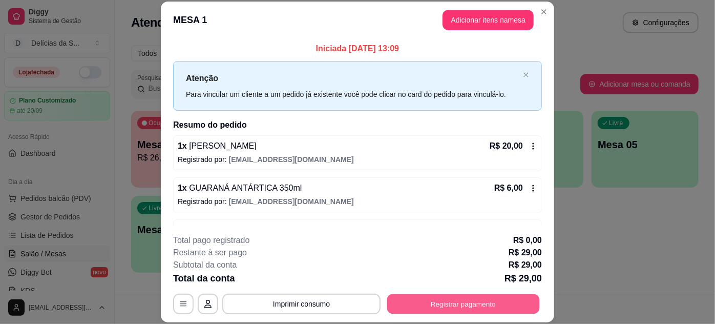
click at [450, 307] on button "Registrar pagamento" at bounding box center [463, 304] width 153 height 20
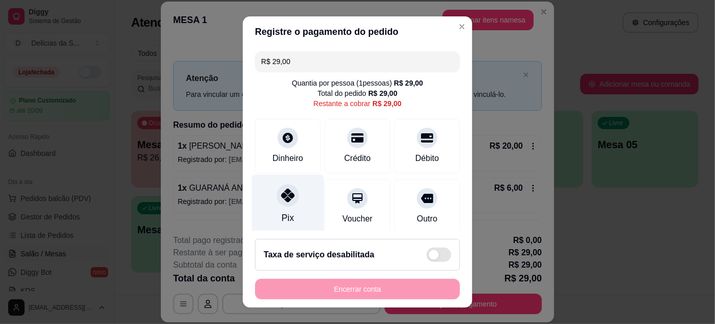
click at [284, 195] on icon at bounding box center [287, 195] width 13 height 13
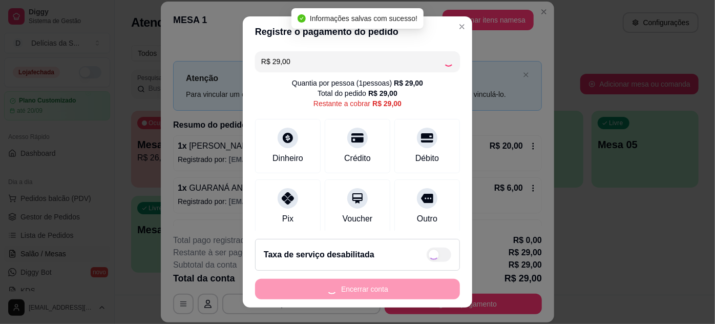
type input "R$ 0,00"
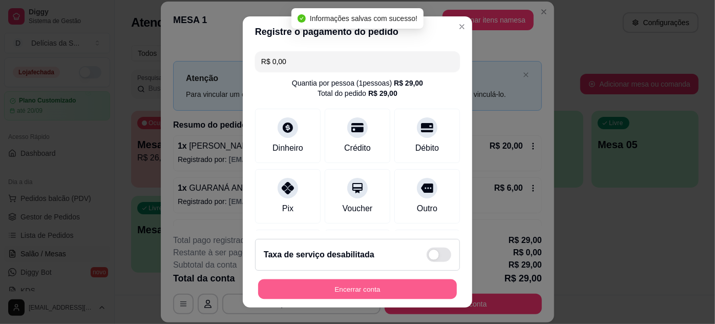
click at [382, 291] on button "Encerrar conta" at bounding box center [357, 289] width 199 height 20
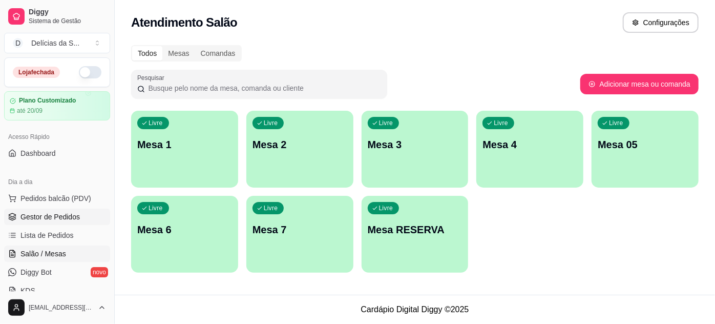
click at [47, 213] on span "Gestor de Pedidos" at bounding box center [49, 217] width 59 height 10
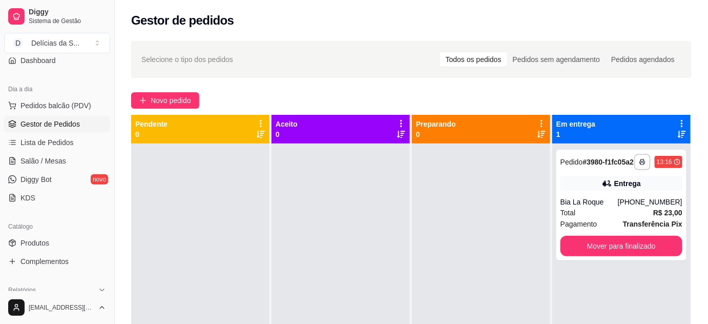
scroll to position [186, 0]
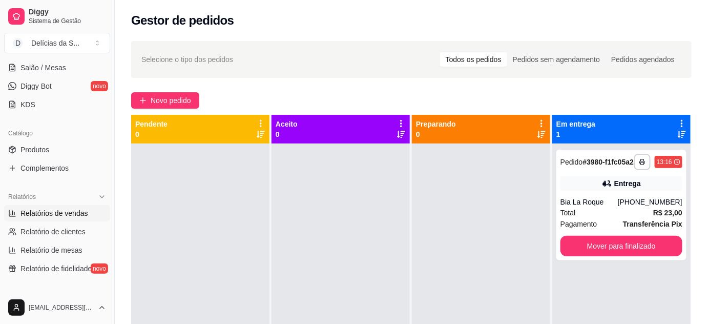
click at [67, 214] on span "Relatórios de vendas" at bounding box center [54, 213] width 68 height 10
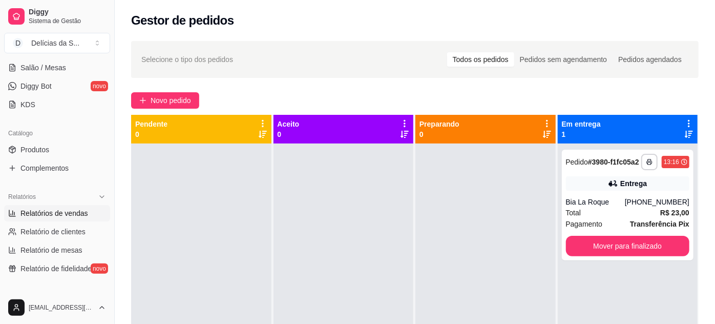
select select "ALL"
select select "0"
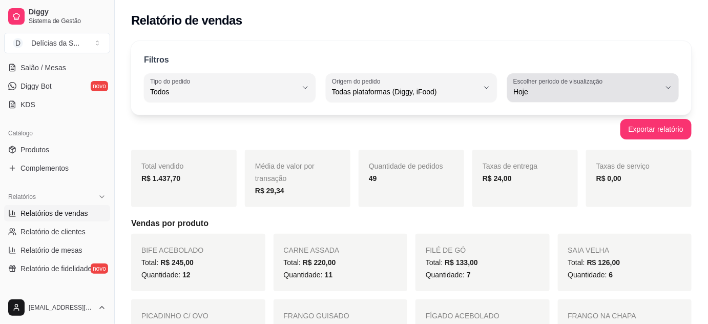
click at [652, 90] on span "Hoje" at bounding box center [586, 92] width 147 height 10
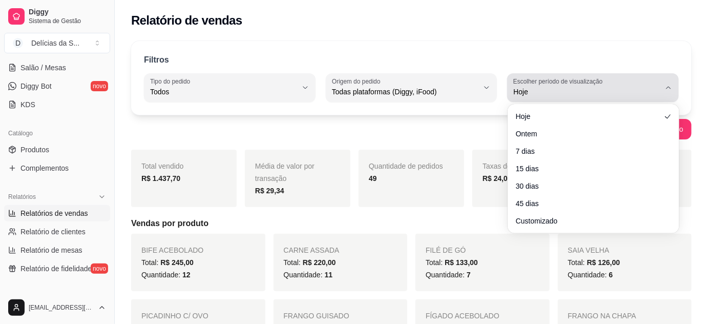
click at [651, 90] on span "Hoje" at bounding box center [586, 92] width 147 height 10
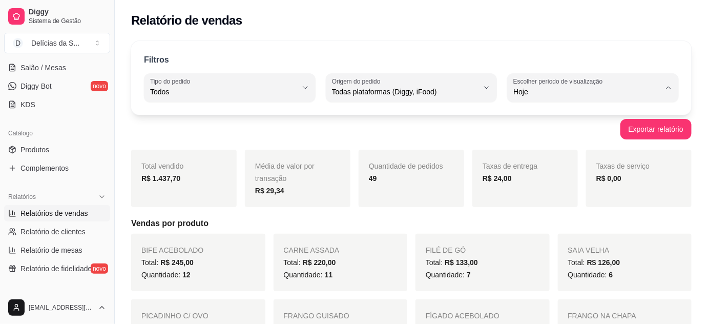
click at [527, 221] on span "Customizado" at bounding box center [588, 216] width 139 height 10
type input "-1"
select select "-1"
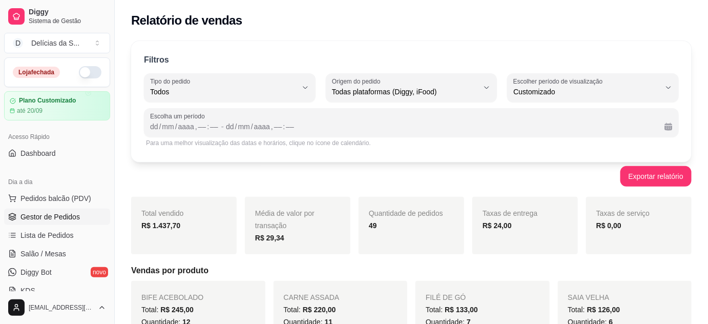
click at [75, 214] on span "Gestor de Pedidos" at bounding box center [49, 217] width 59 height 10
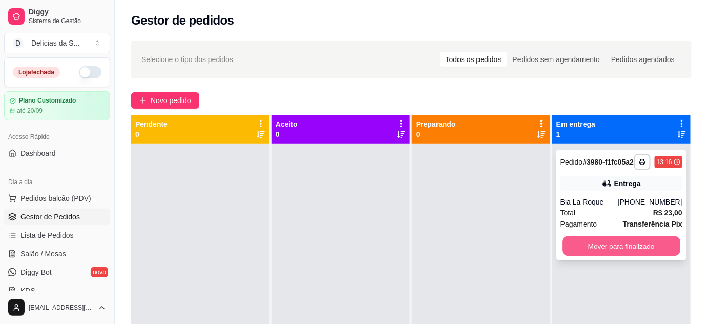
click at [616, 254] on button "Mover para finalizado" at bounding box center [622, 246] width 118 height 20
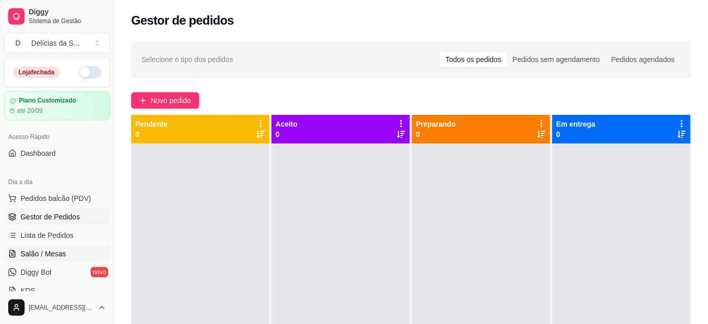
click at [41, 251] on span "Salão / Mesas" at bounding box center [43, 254] width 46 height 10
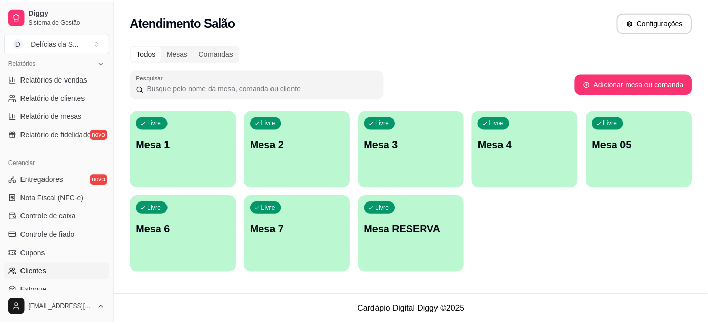
scroll to position [226, 0]
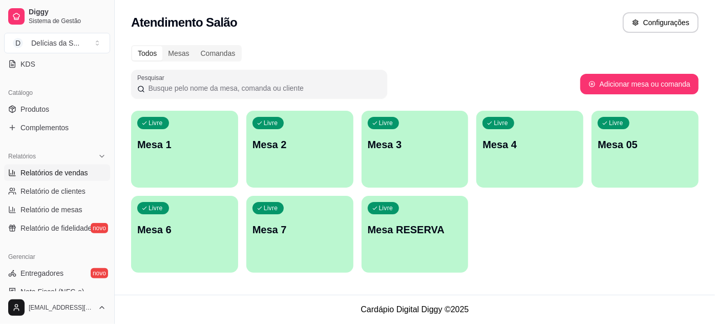
click at [88, 174] on link "Relatórios de vendas" at bounding box center [57, 172] width 106 height 16
select select "ALL"
select select "0"
